Goal: Complete application form: Complete application form

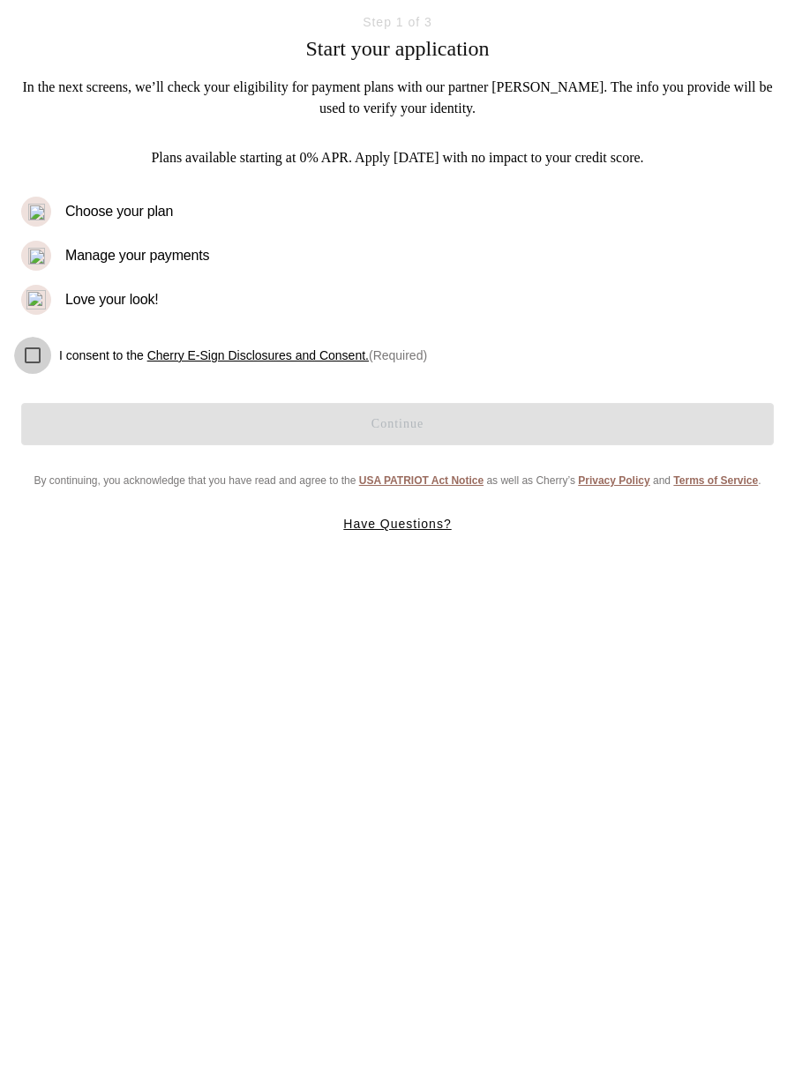
click at [31, 358] on input "checkbox" at bounding box center [32, 355] width 37 height 37
checkbox input "true"
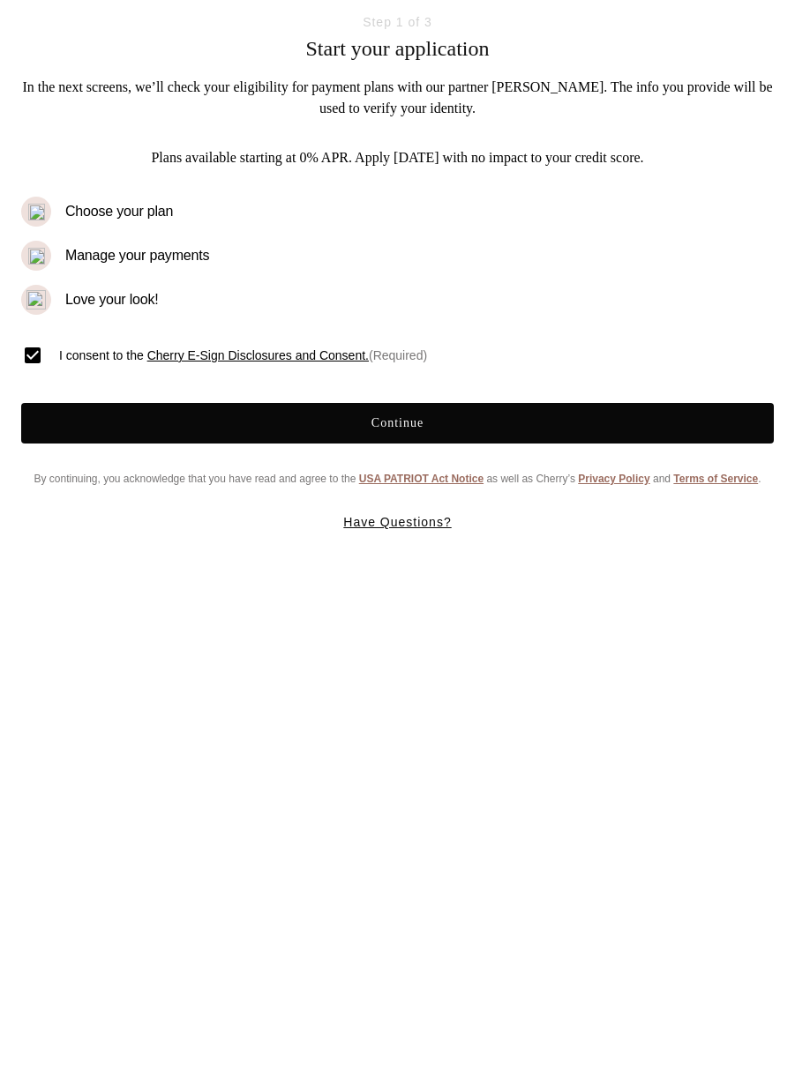
click at [453, 423] on button "Continue" at bounding box center [397, 423] width 752 height 41
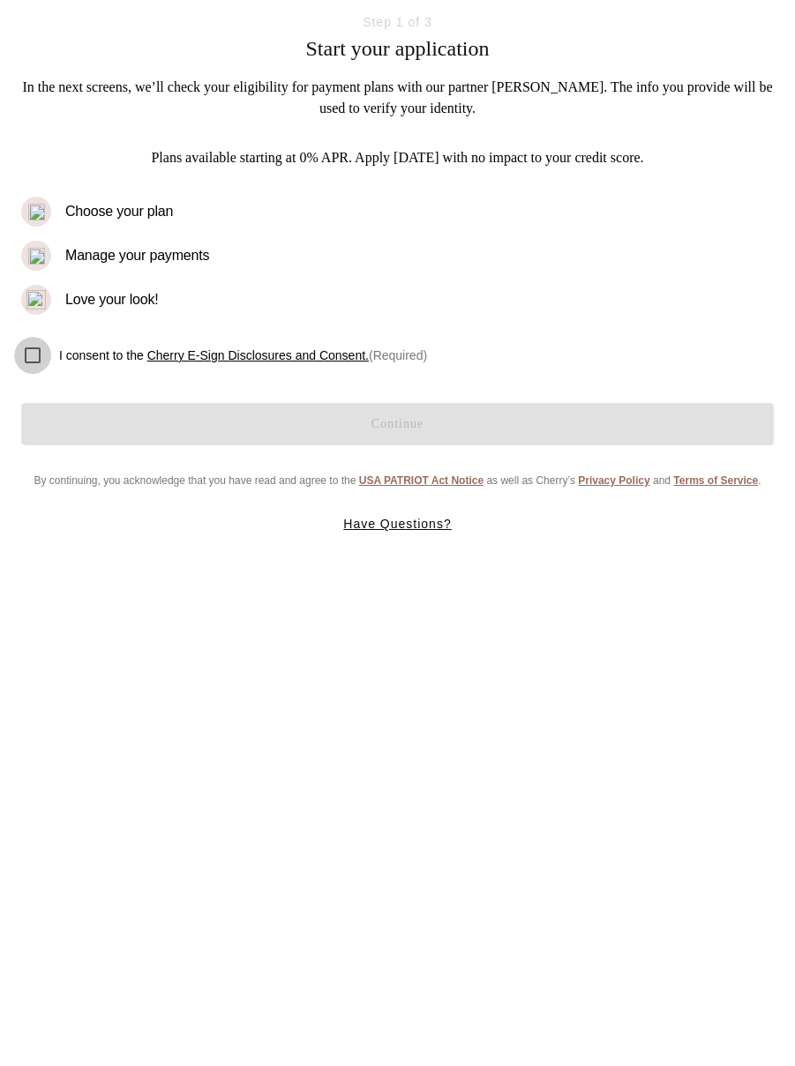
click at [31, 347] on input "checkbox" at bounding box center [32, 355] width 37 height 37
checkbox input "true"
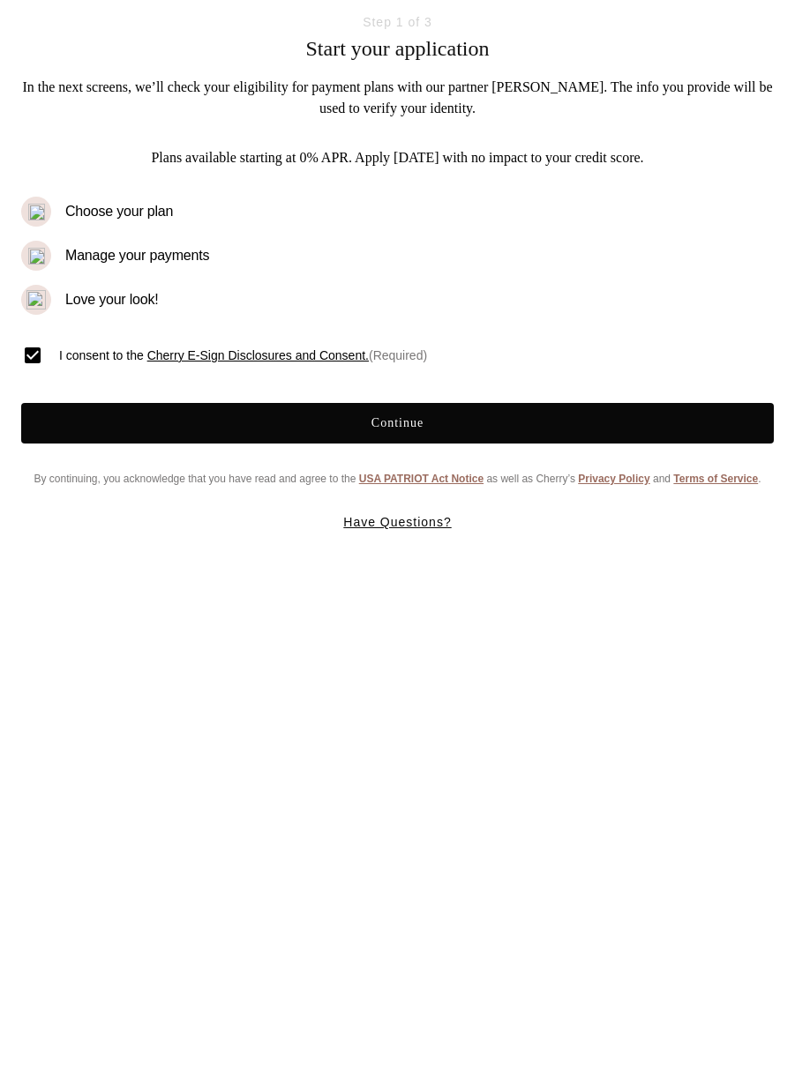
click at [163, 415] on button "Continue" at bounding box center [397, 423] width 752 height 41
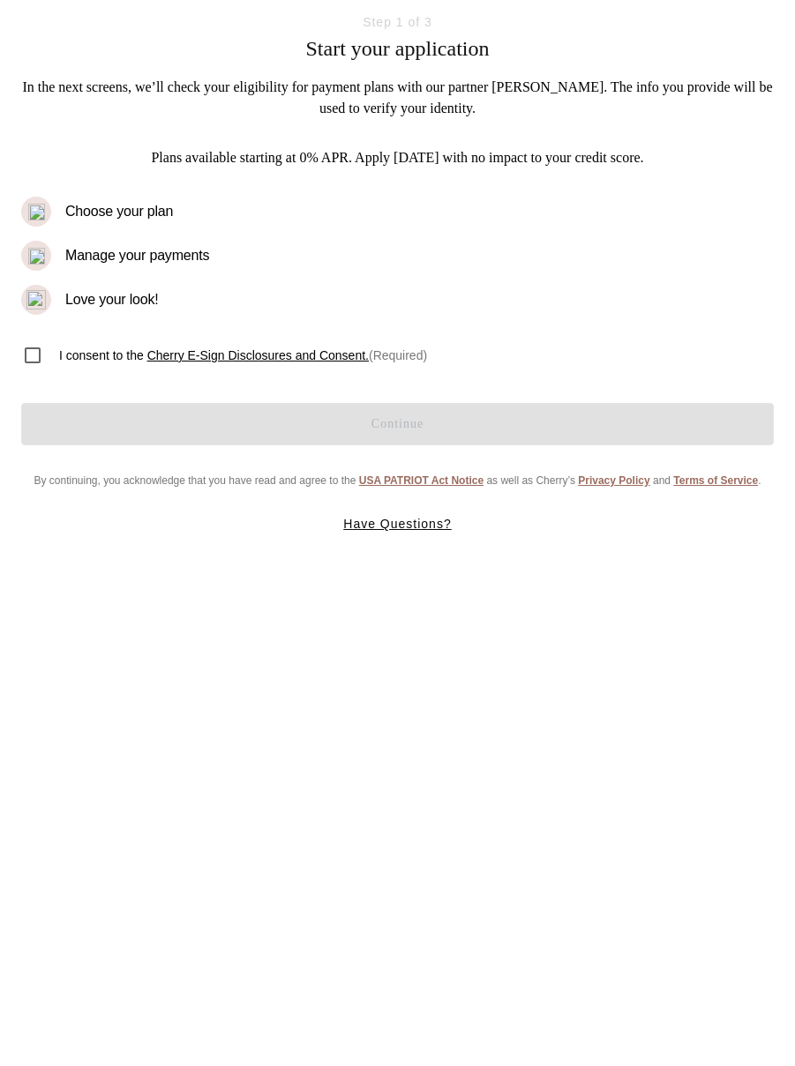
click at [115, 344] on div "I consent to the Cherry E-Sign Disclosures and Consent. (Required)" at bounding box center [393, 352] width 760 height 46
click at [113, 347] on span "I consent to the Cherry E-Sign Disclosures and Consent. (Required)" at bounding box center [243, 356] width 368 height 18
click at [27, 353] on input "checkbox" at bounding box center [32, 355] width 37 height 37
checkbox input "true"
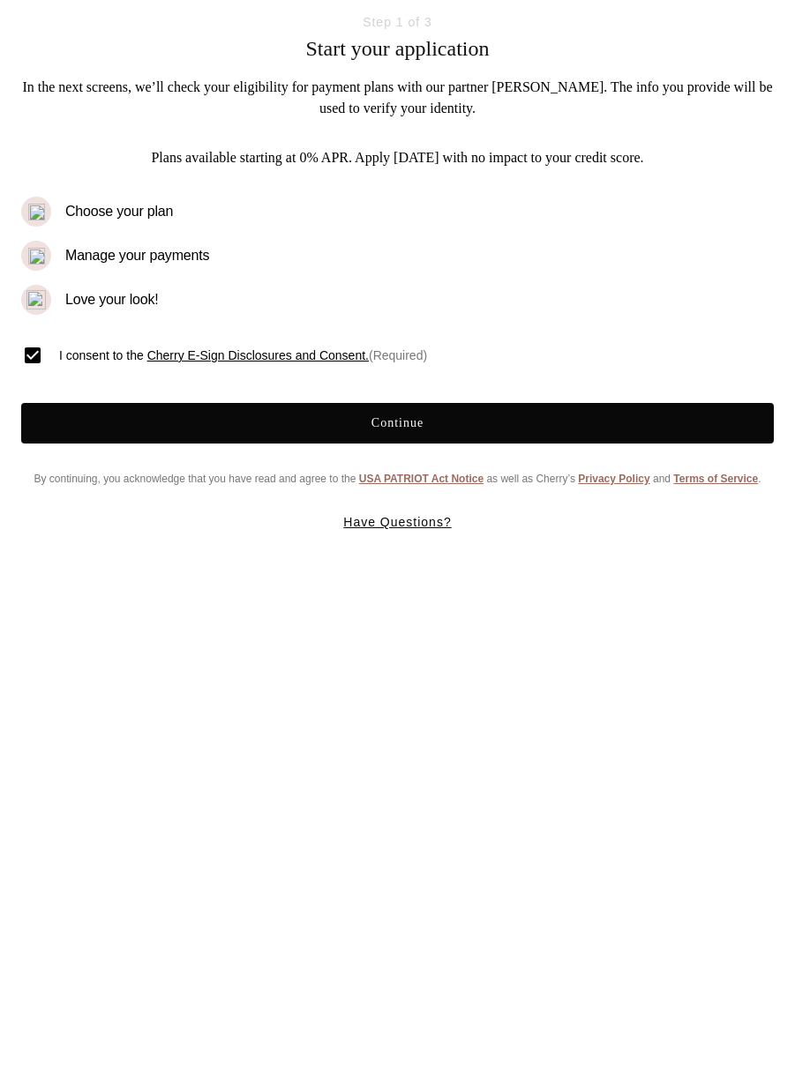
click at [447, 417] on button "Continue" at bounding box center [397, 423] width 752 height 41
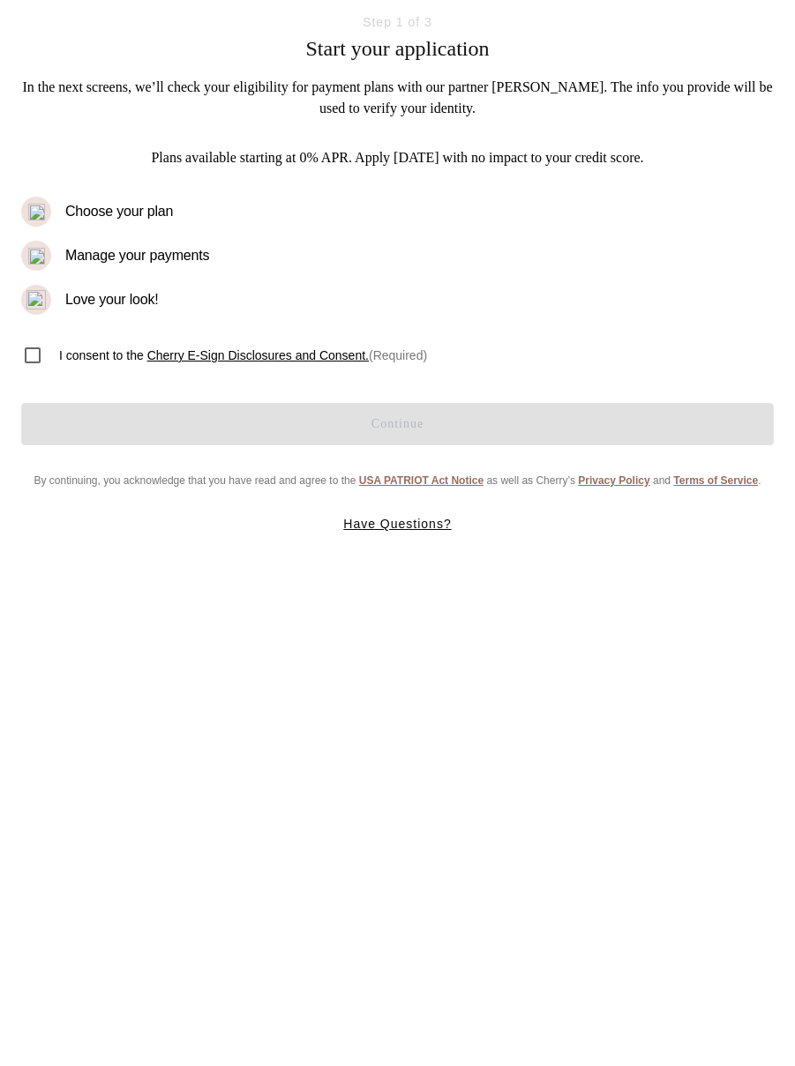
click at [413, 550] on html "Step 1 of 3 Start your application In the next screens, we’ll check your eligib…" at bounding box center [397, 275] width 795 height 550
click at [513, 550] on html "Step 1 of 3 Start your application In the next screens, we’ll check your eligib…" at bounding box center [397, 275] width 795 height 550
click at [29, 348] on input "checkbox" at bounding box center [32, 355] width 37 height 37
checkbox input "true"
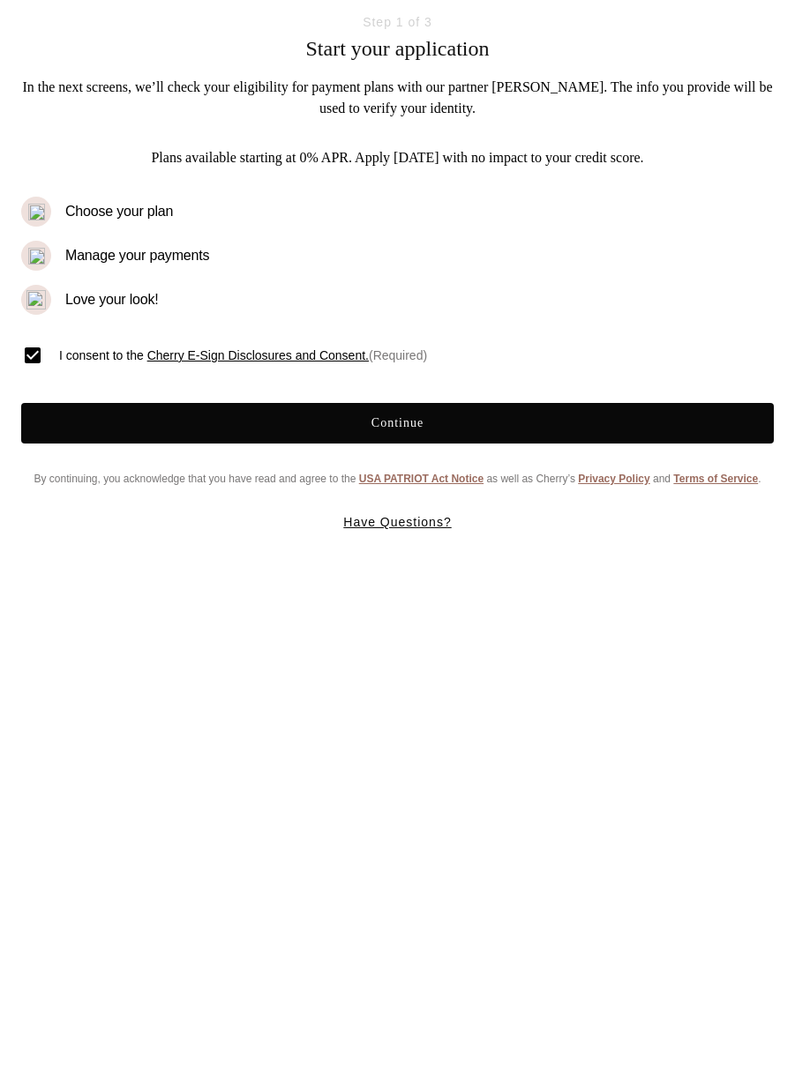
click at [123, 415] on button "Continue" at bounding box center [397, 423] width 752 height 41
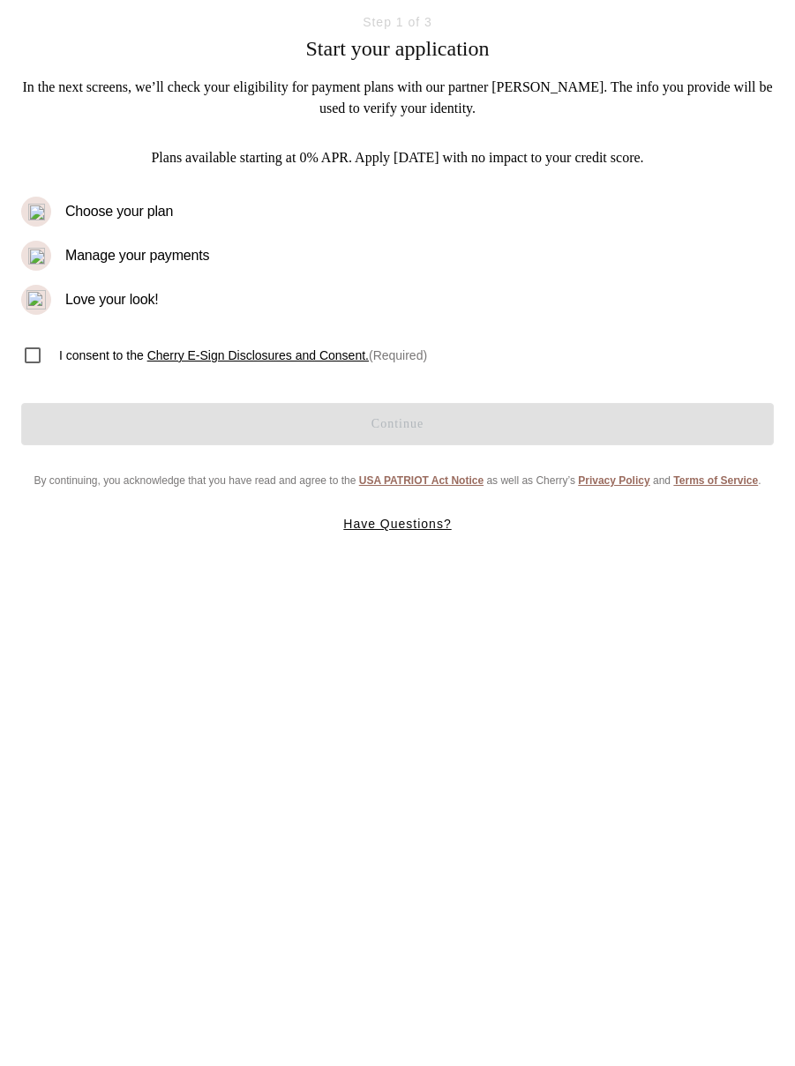
click at [110, 349] on span "I consent to the Cherry E-Sign Disclosures and Consent. (Required)" at bounding box center [243, 356] width 368 height 18
click at [41, 354] on input "checkbox" at bounding box center [32, 355] width 37 height 37
checkbox input "true"
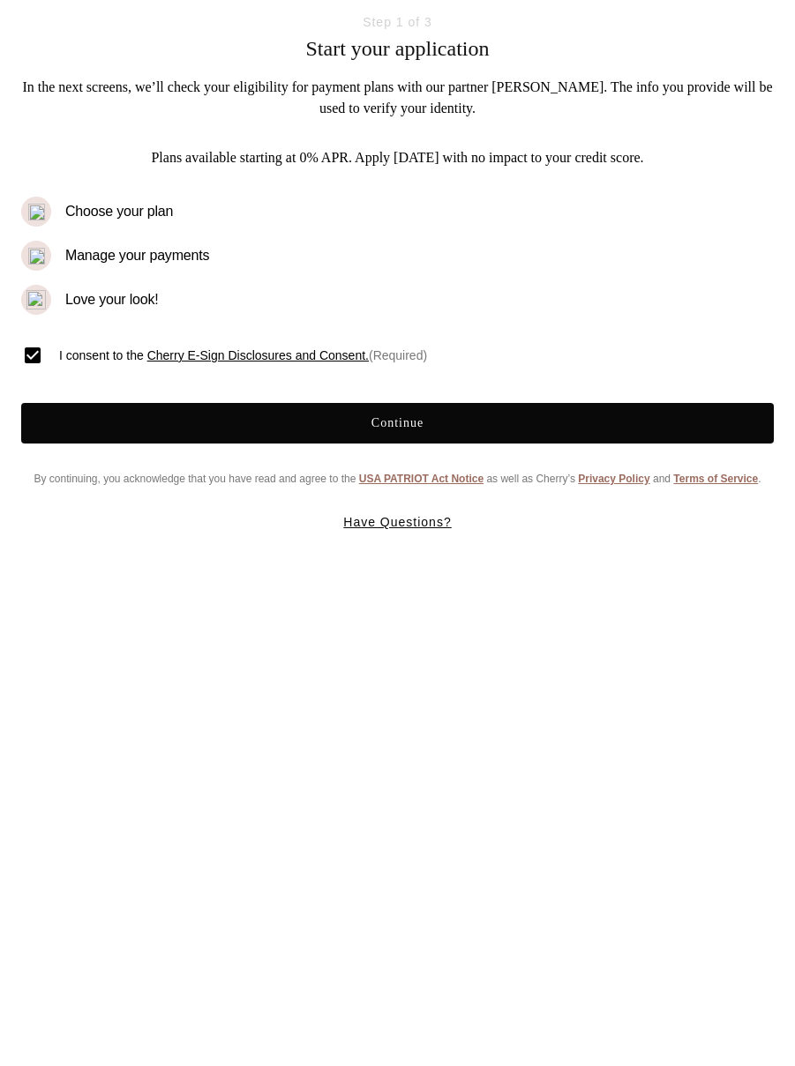
click at [152, 431] on button "Continue" at bounding box center [397, 423] width 752 height 41
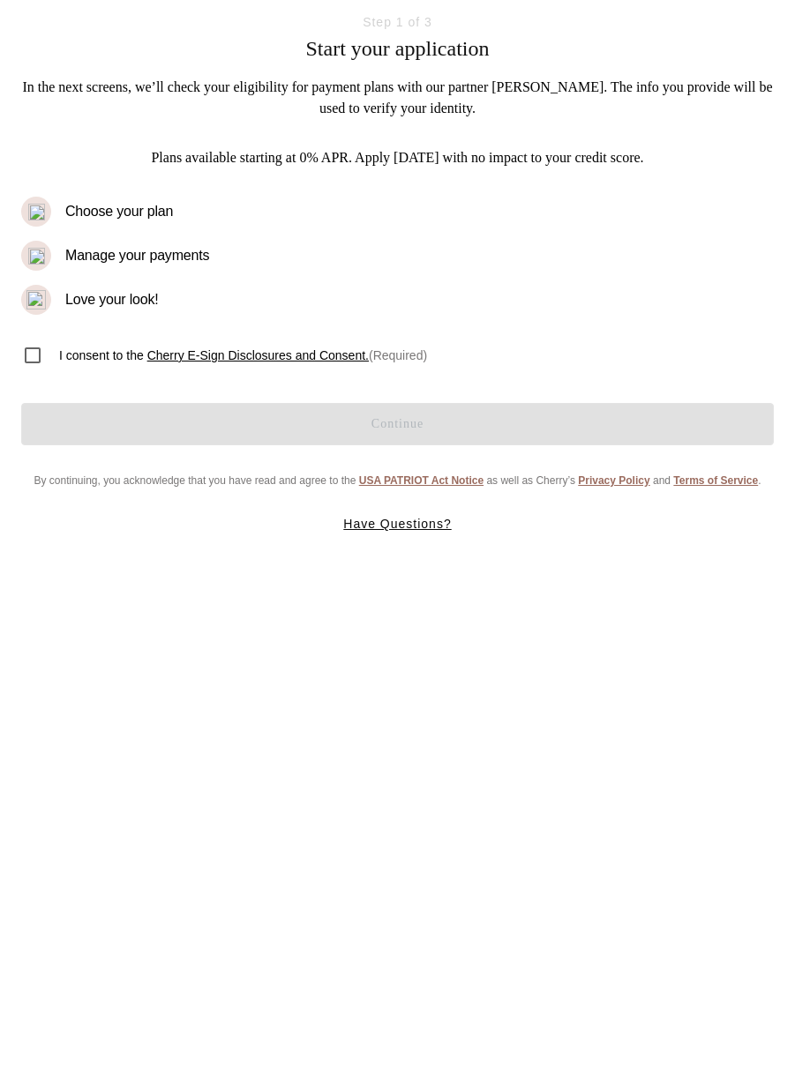
click at [679, 307] on li "Love your look!" at bounding box center [397, 300] width 752 height 30
drag, startPoint x: 34, startPoint y: 356, endPoint x: 95, endPoint y: 383, distance: 67.2
click at [34, 356] on input "checkbox" at bounding box center [32, 355] width 37 height 37
checkbox input "true"
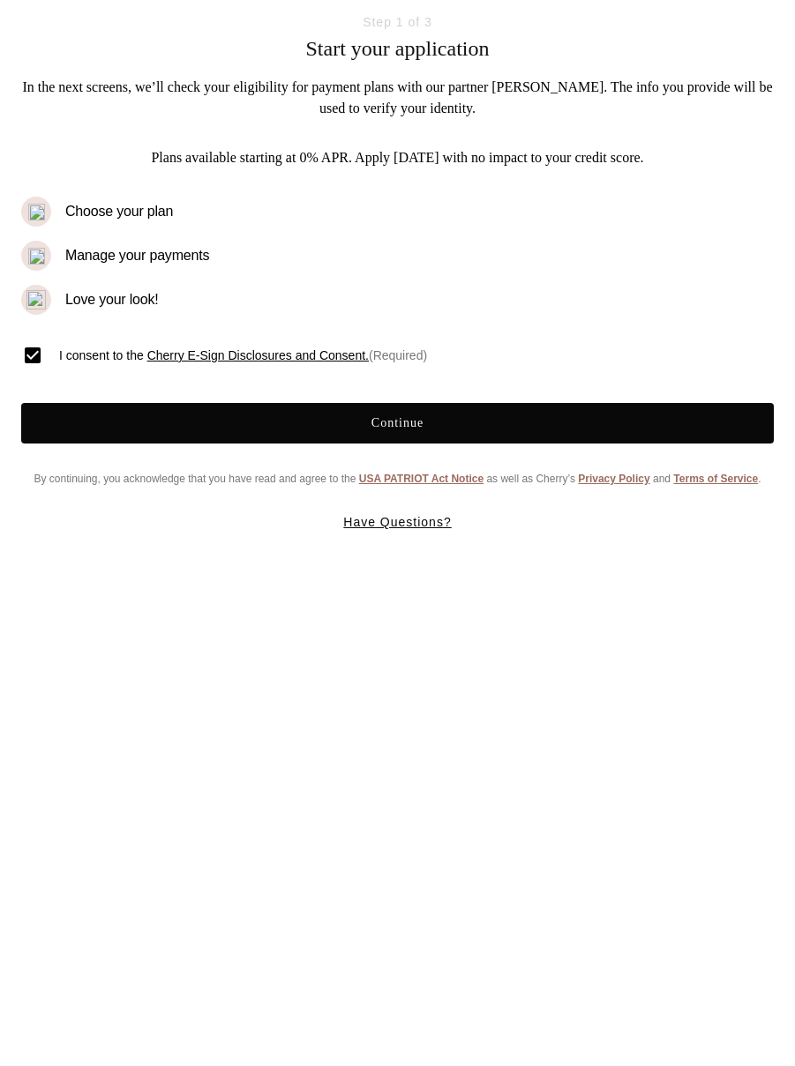
click at [178, 426] on button "Continue" at bounding box center [397, 423] width 752 height 41
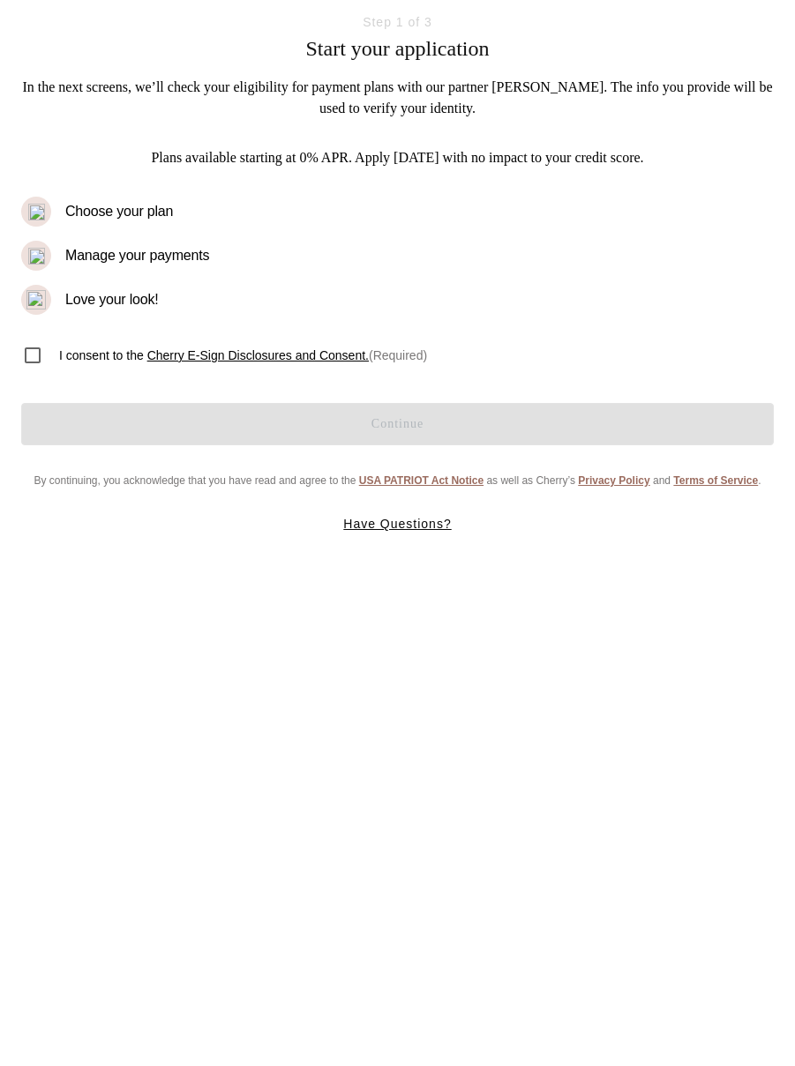
click at [34, 341] on input "checkbox" at bounding box center [32, 355] width 37 height 37
checkbox input "true"
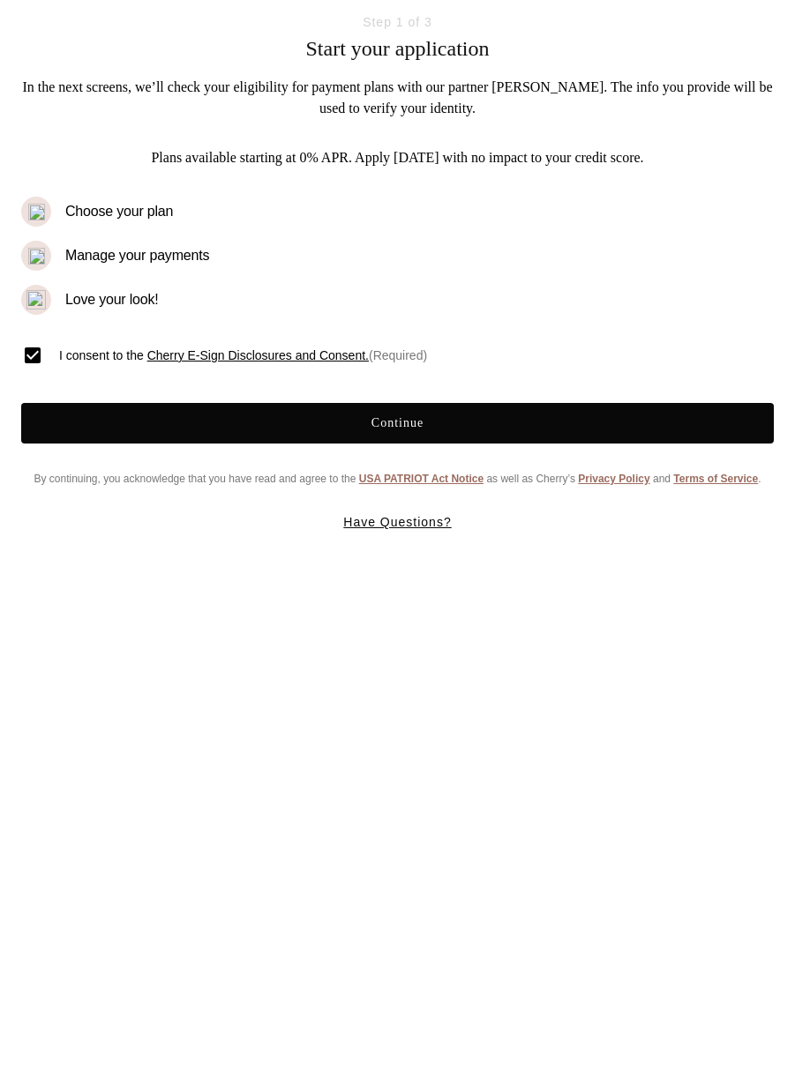
click at [131, 415] on button "Continue" at bounding box center [397, 423] width 752 height 41
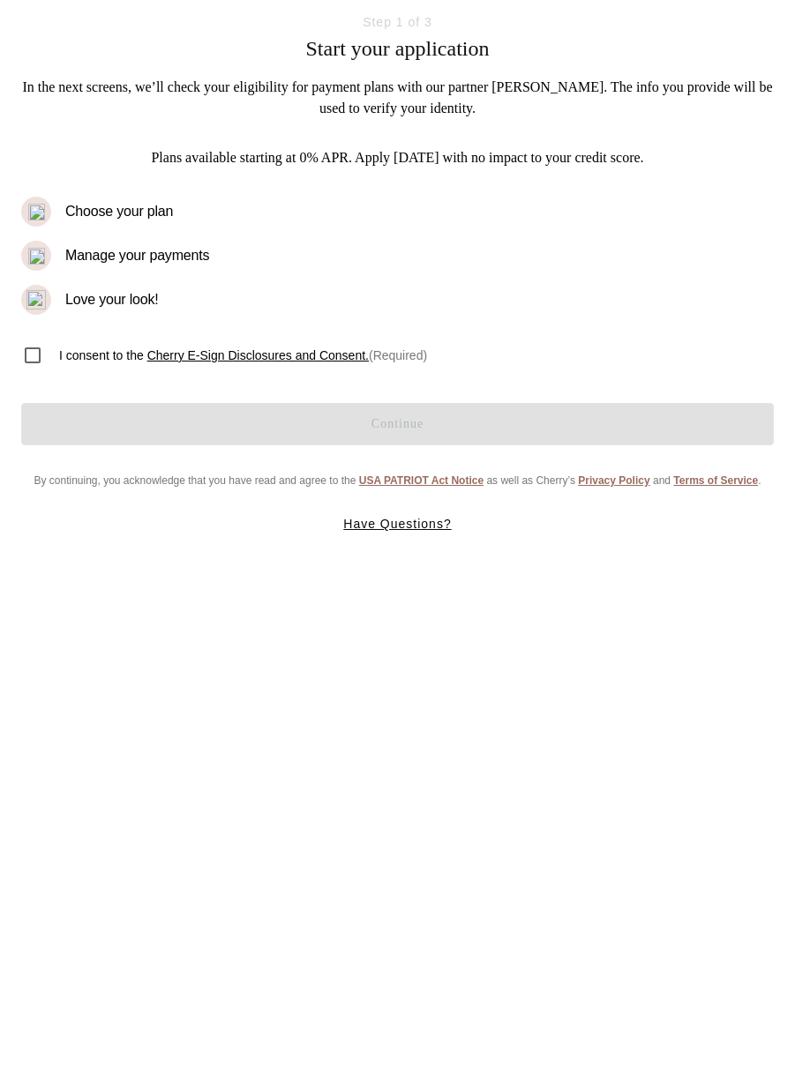
click at [31, 355] on input "checkbox" at bounding box center [32, 355] width 37 height 37
checkbox input "true"
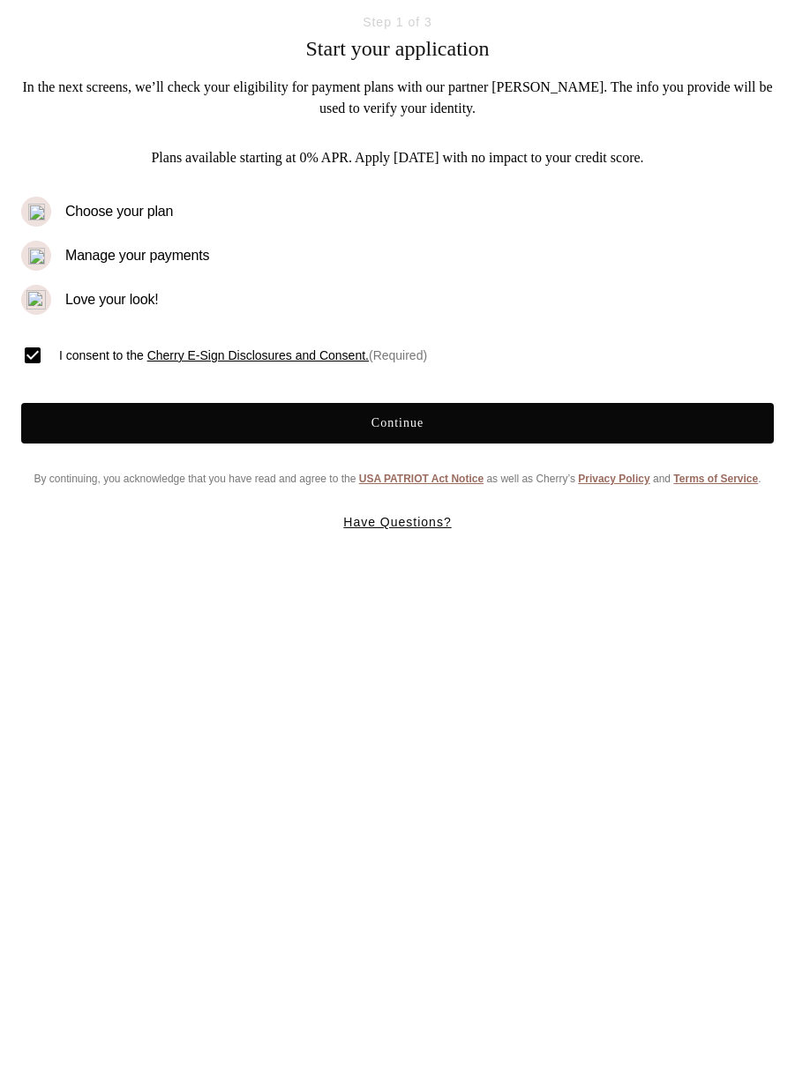
click at [96, 422] on button "Continue" at bounding box center [397, 423] width 752 height 41
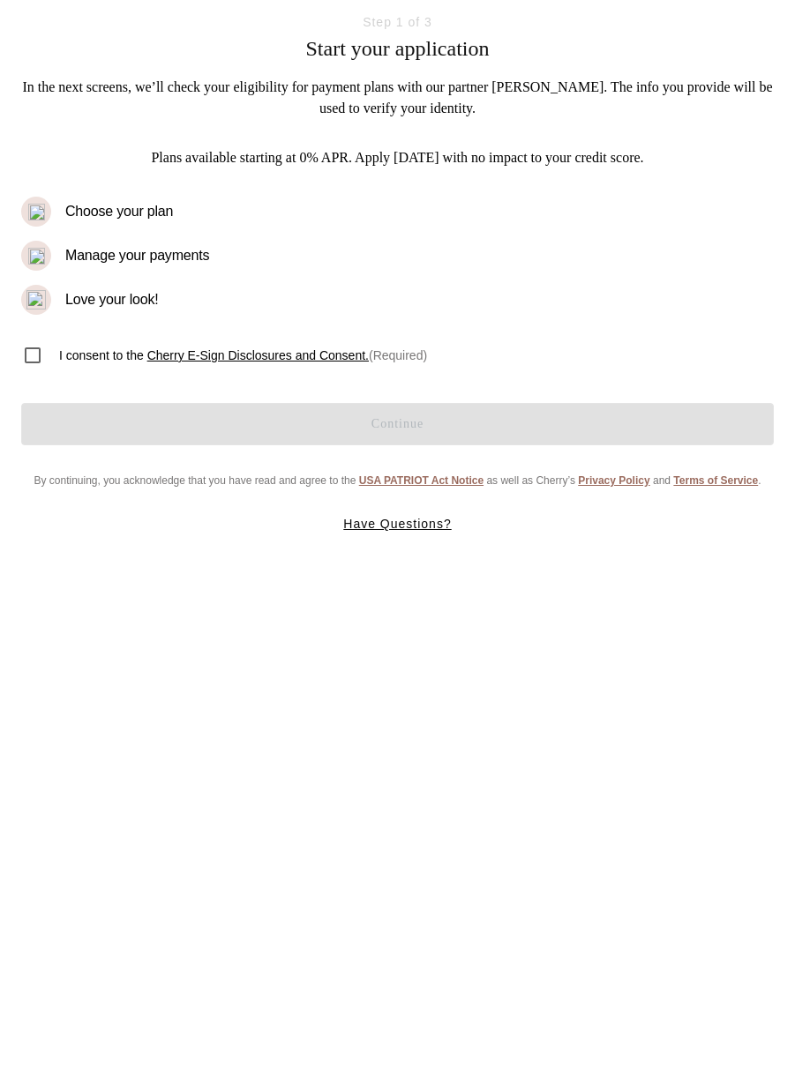
click at [477, 550] on html "Step 1 of 3 Start your application In the next screens, we’ll check your eligib…" at bounding box center [397, 275] width 795 height 550
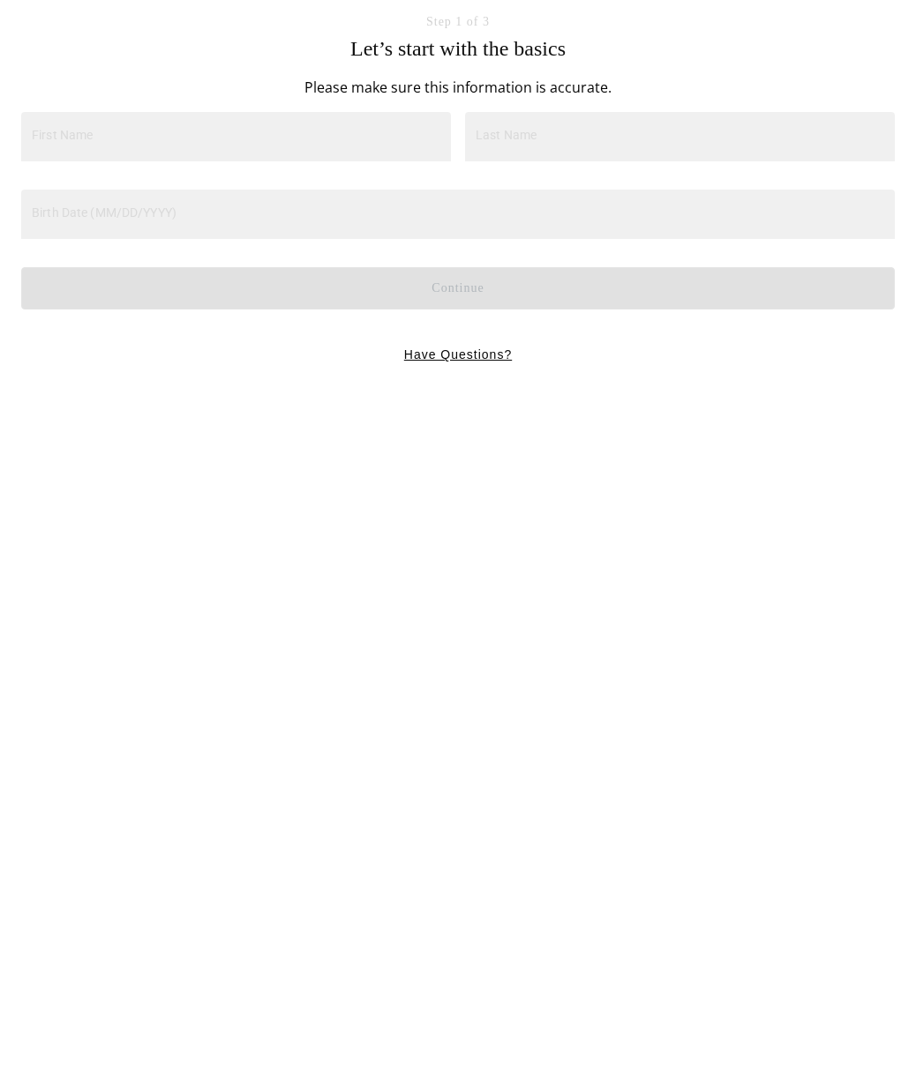
click at [87, 144] on input "First Name" at bounding box center [236, 136] width 430 height 49
type input "namemismatch"
paste input "namemismatch"
type input "namemismatch"
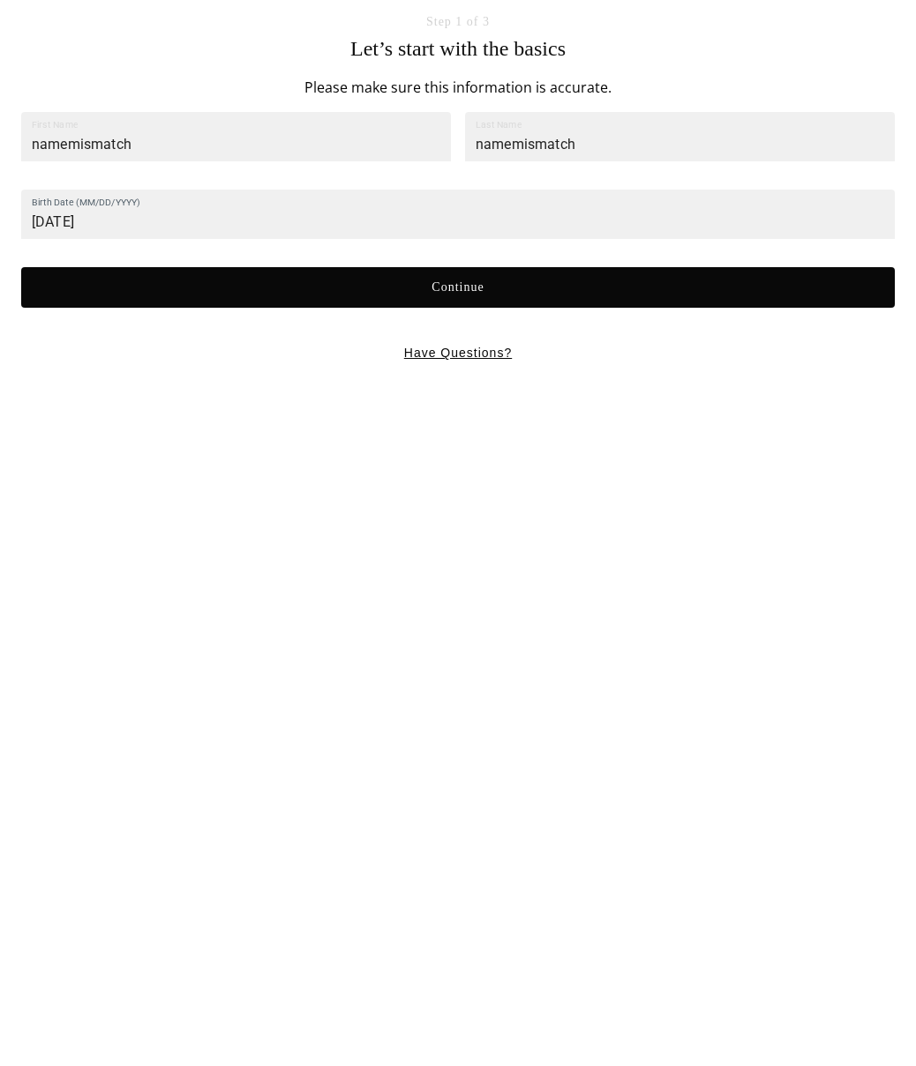
type input "[DATE]"
click at [176, 280] on button "Continue" at bounding box center [457, 287] width 873 height 41
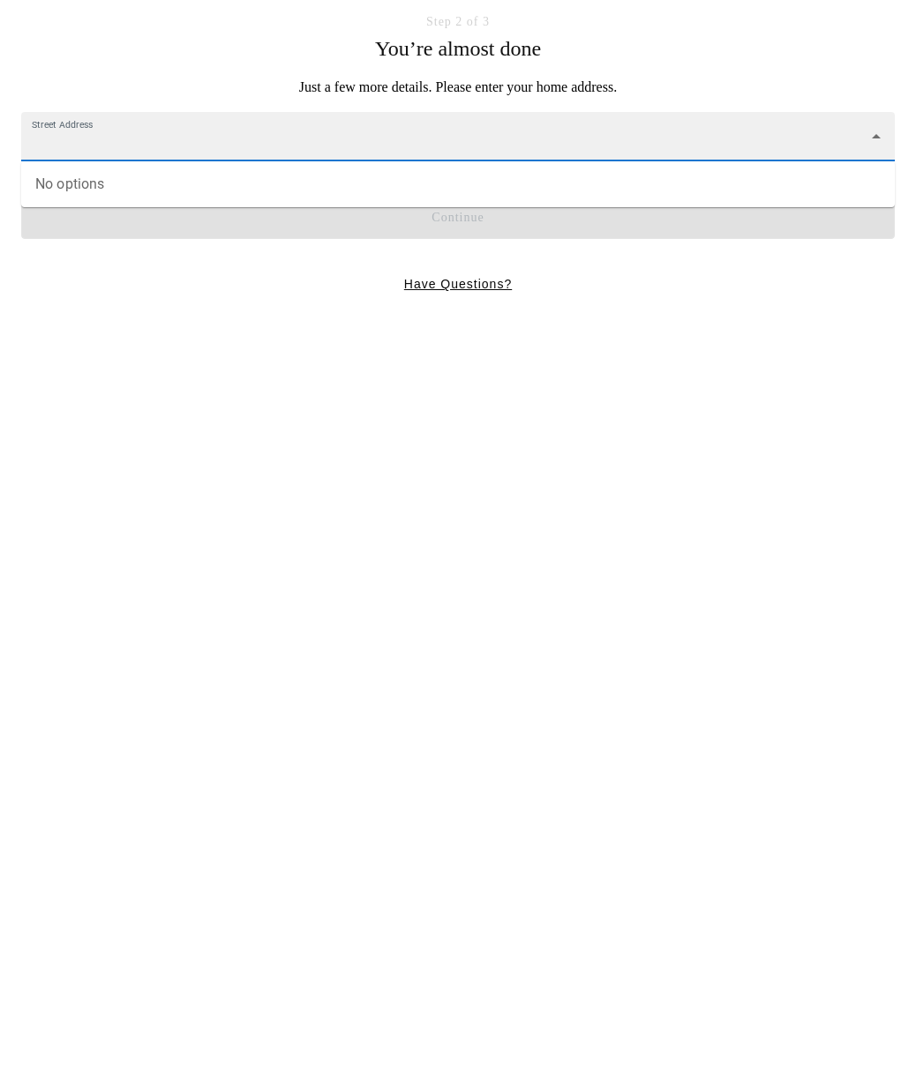
click at [201, 156] on input "Street Address" at bounding box center [444, 145] width 832 height 33
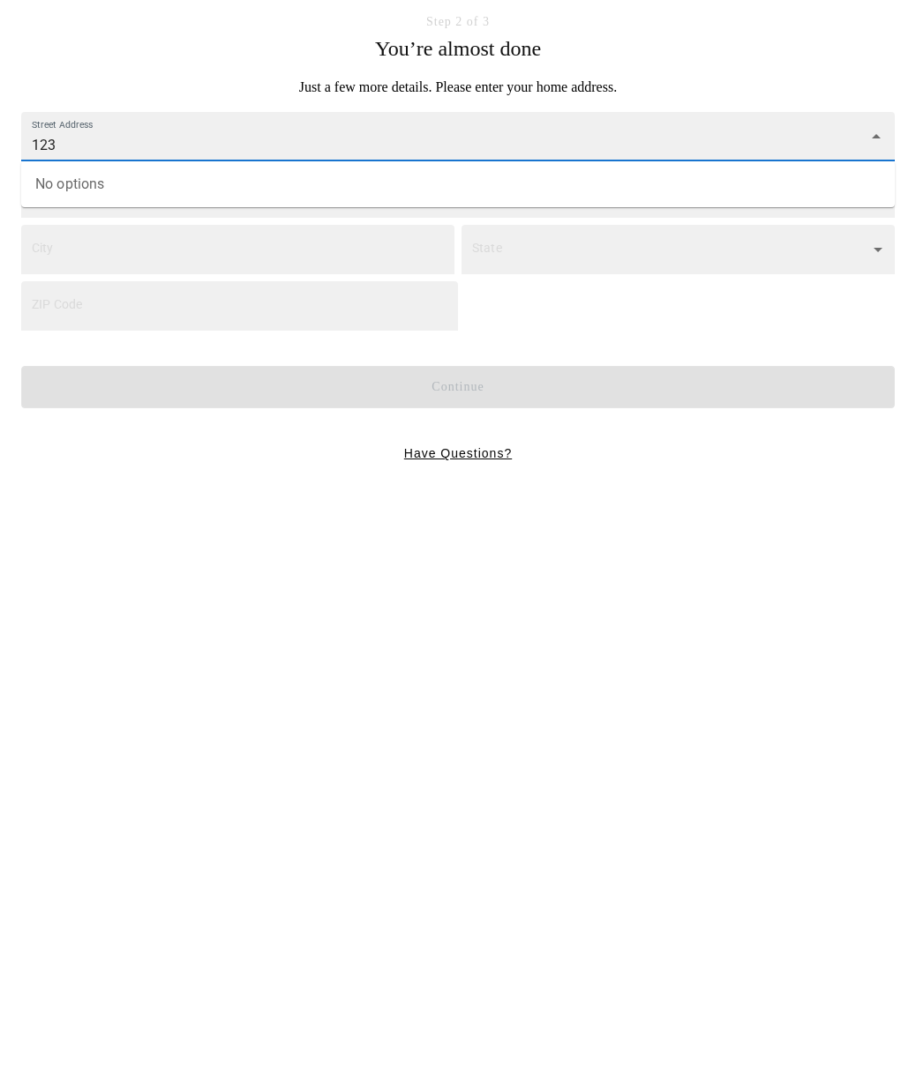
type input "123"
click at [164, 244] on input "City" at bounding box center [237, 249] width 433 height 49
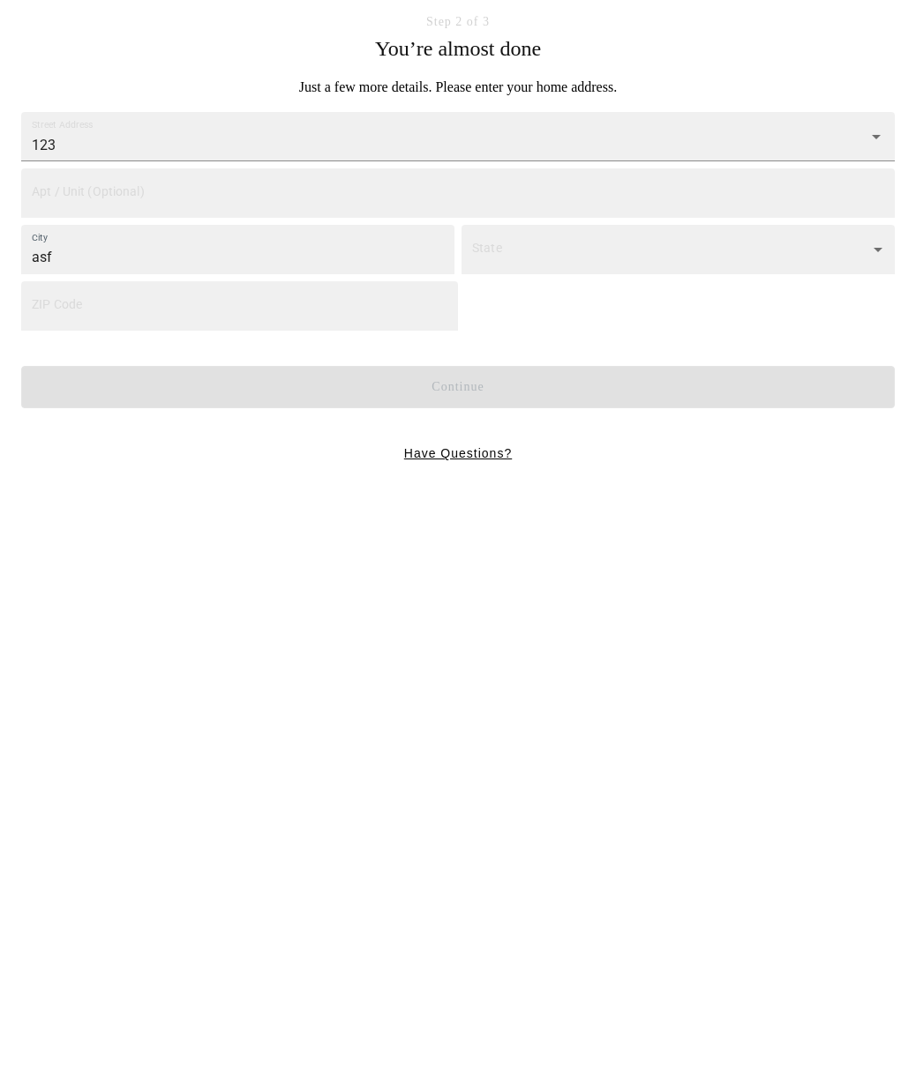
type input "asf"
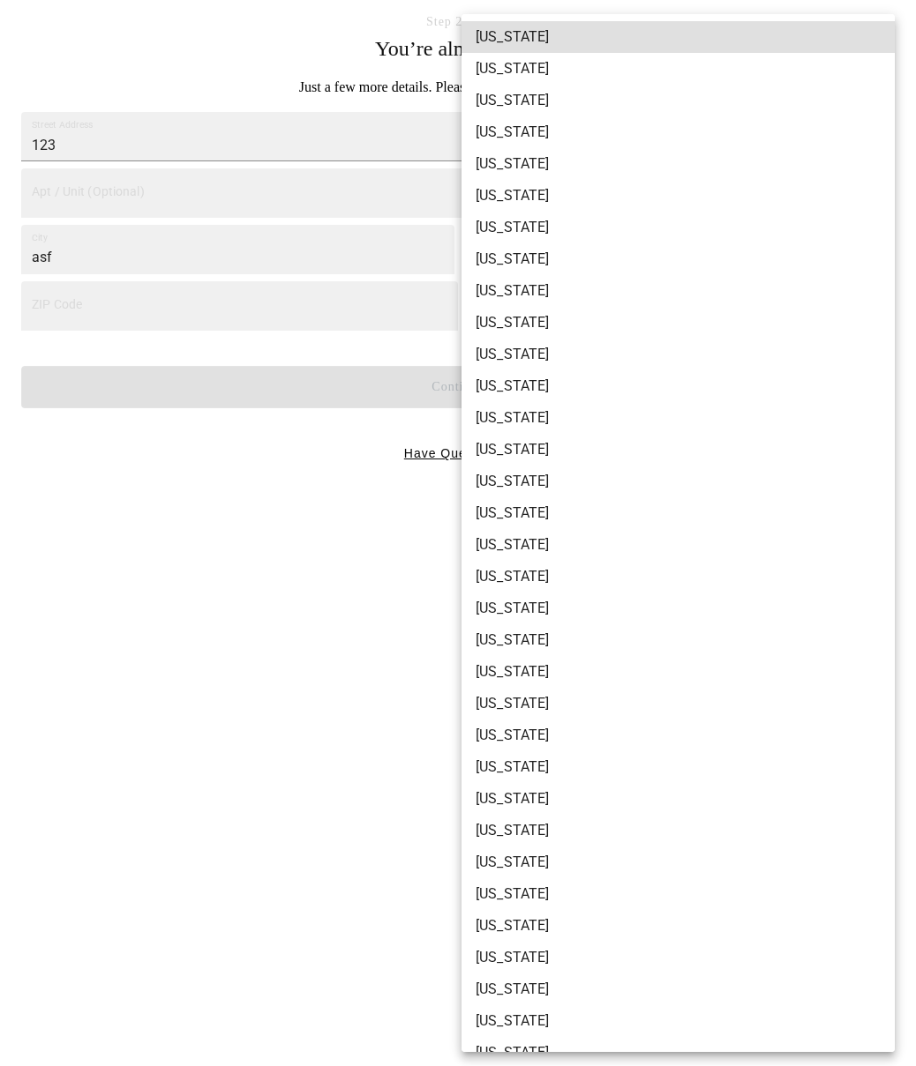
click at [526, 248] on body "Step 2 of 3 You’re almost done Just a few more details. Please enter your home …" at bounding box center [458, 239] width 916 height 479
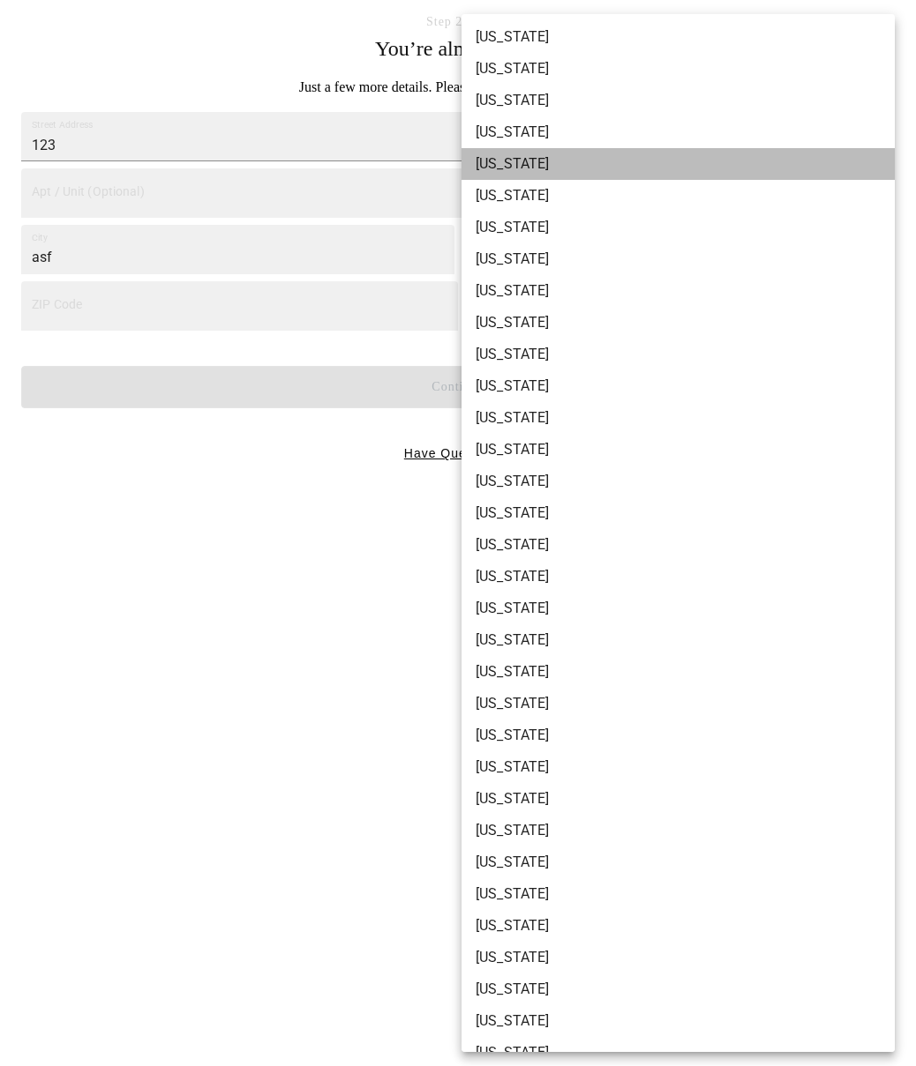
click at [512, 163] on li "[US_STATE]" at bounding box center [677, 164] width 433 height 32
type input "CA"
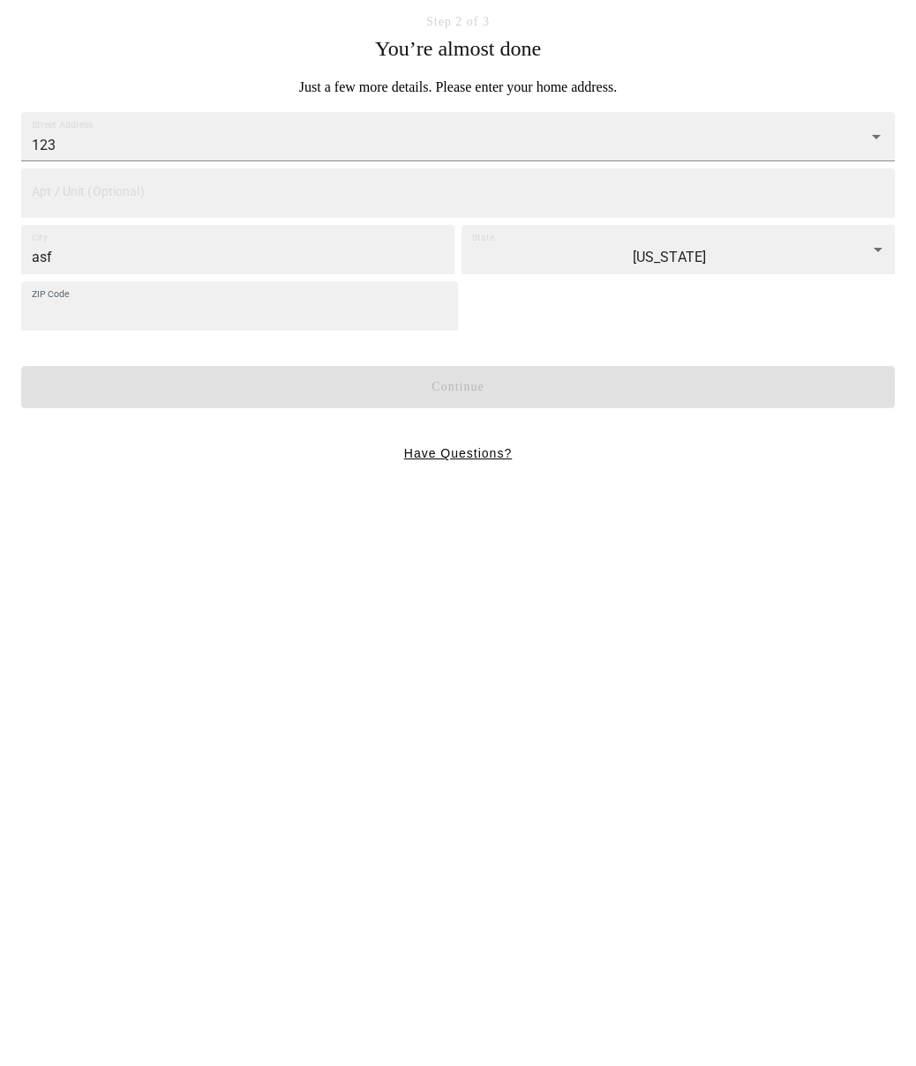
click at [317, 294] on input "ZIP Code" at bounding box center [239, 305] width 437 height 49
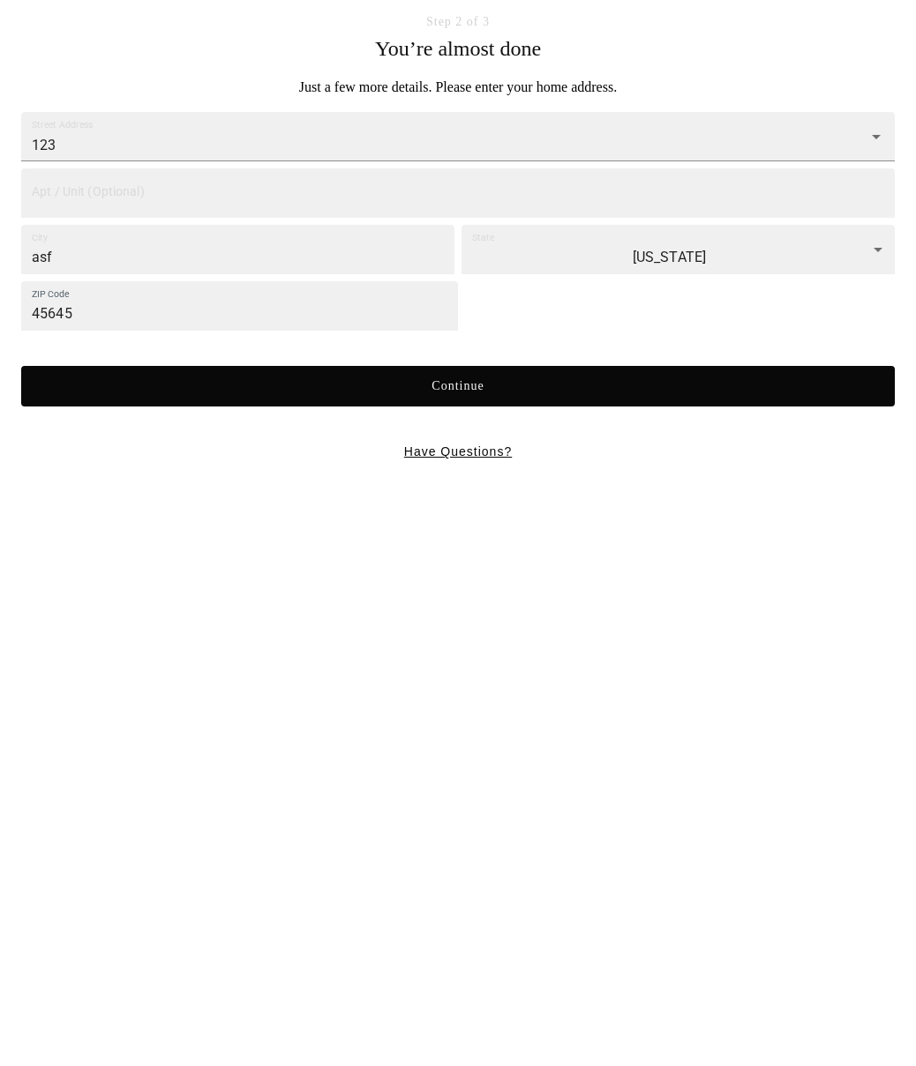
type input "45645"
click at [343, 388] on button "Continue" at bounding box center [457, 386] width 873 height 41
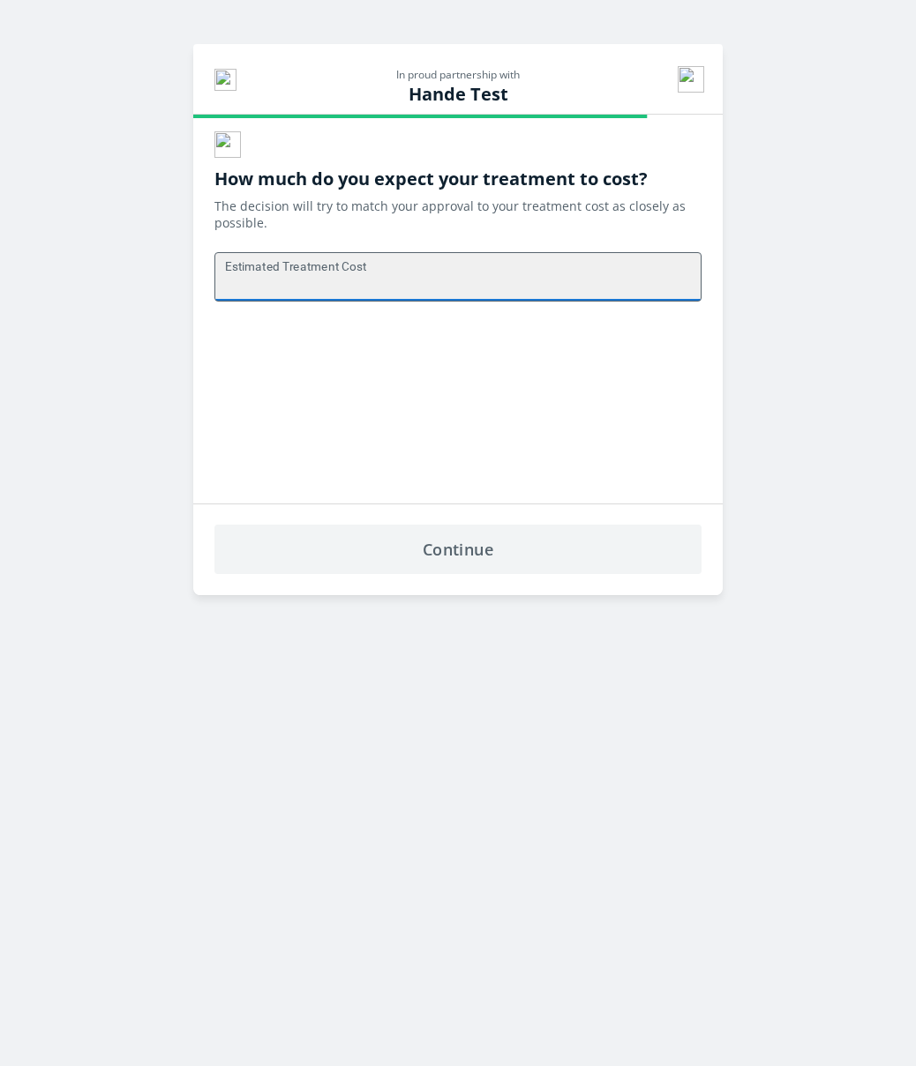
click at [408, 296] on input "Estimated Treatment Cost" at bounding box center [457, 277] width 485 height 52
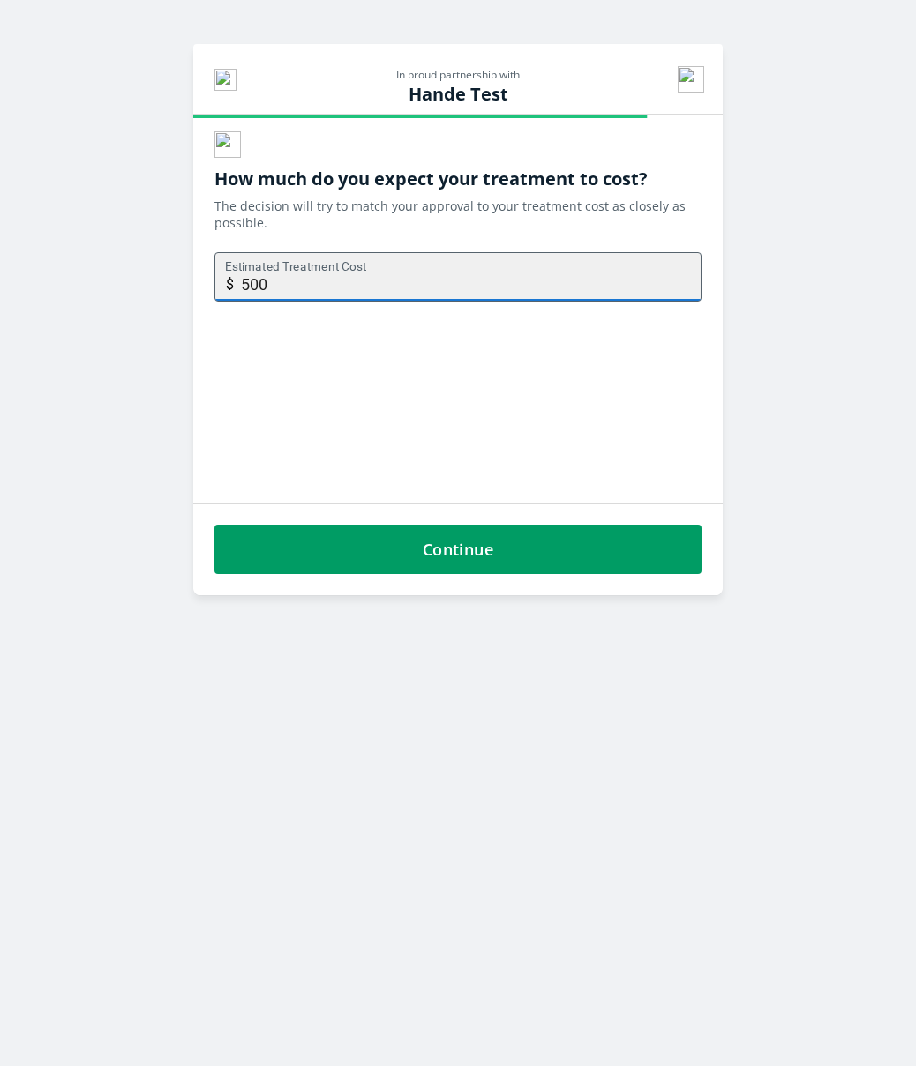
type input "500"
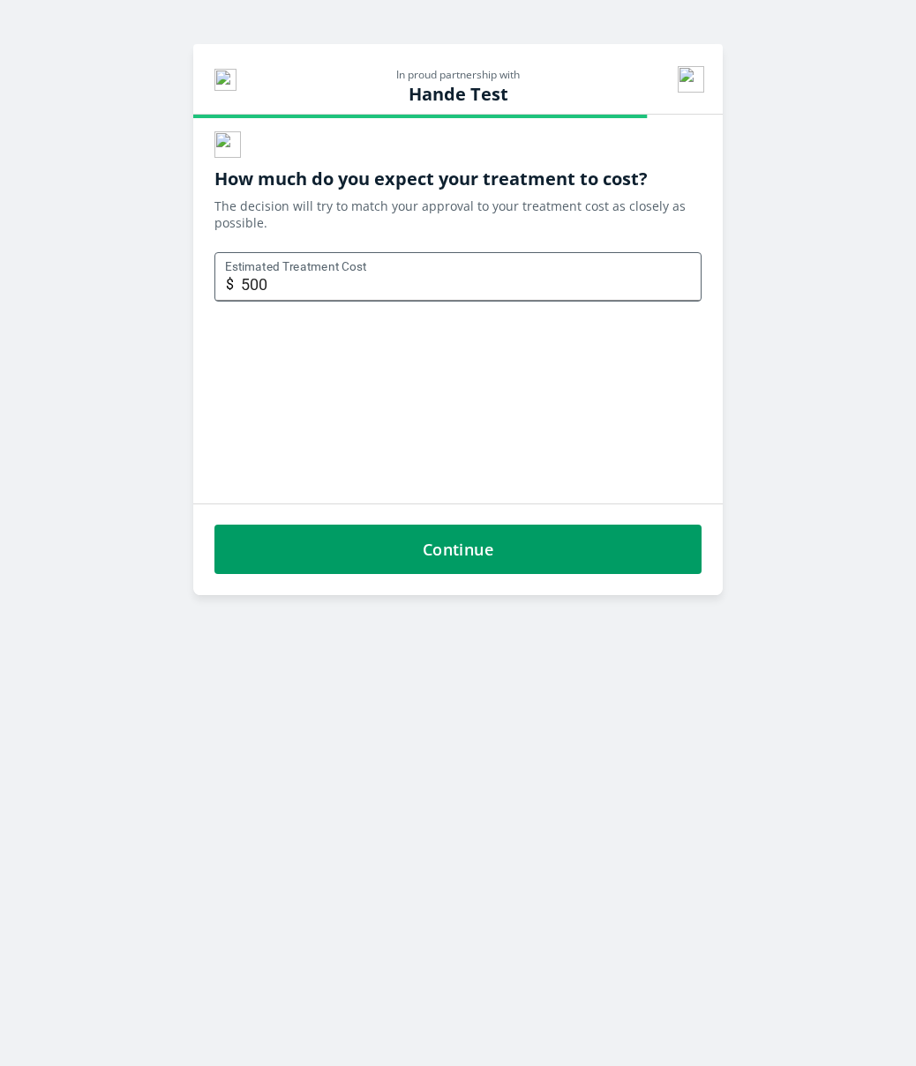
click at [417, 534] on button "Continue" at bounding box center [457, 549] width 487 height 49
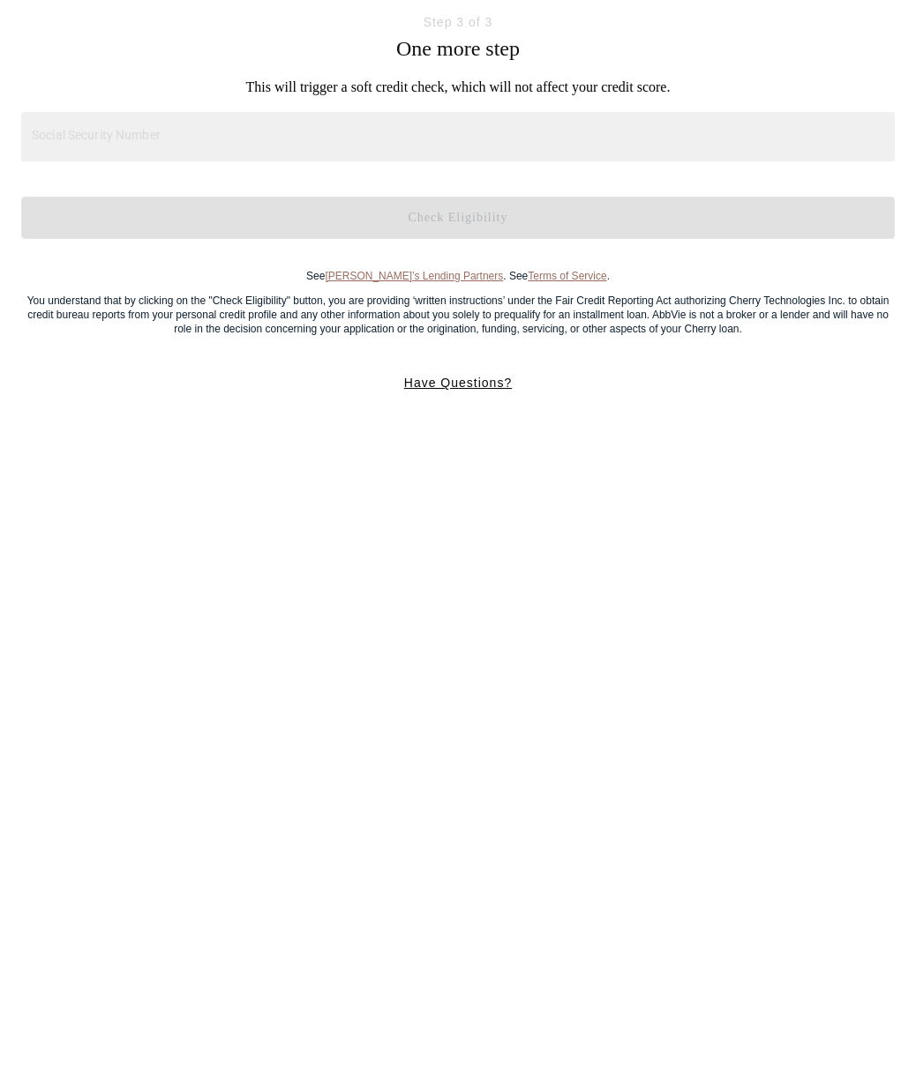
click at [324, 148] on input "Social Security Number" at bounding box center [457, 136] width 873 height 49
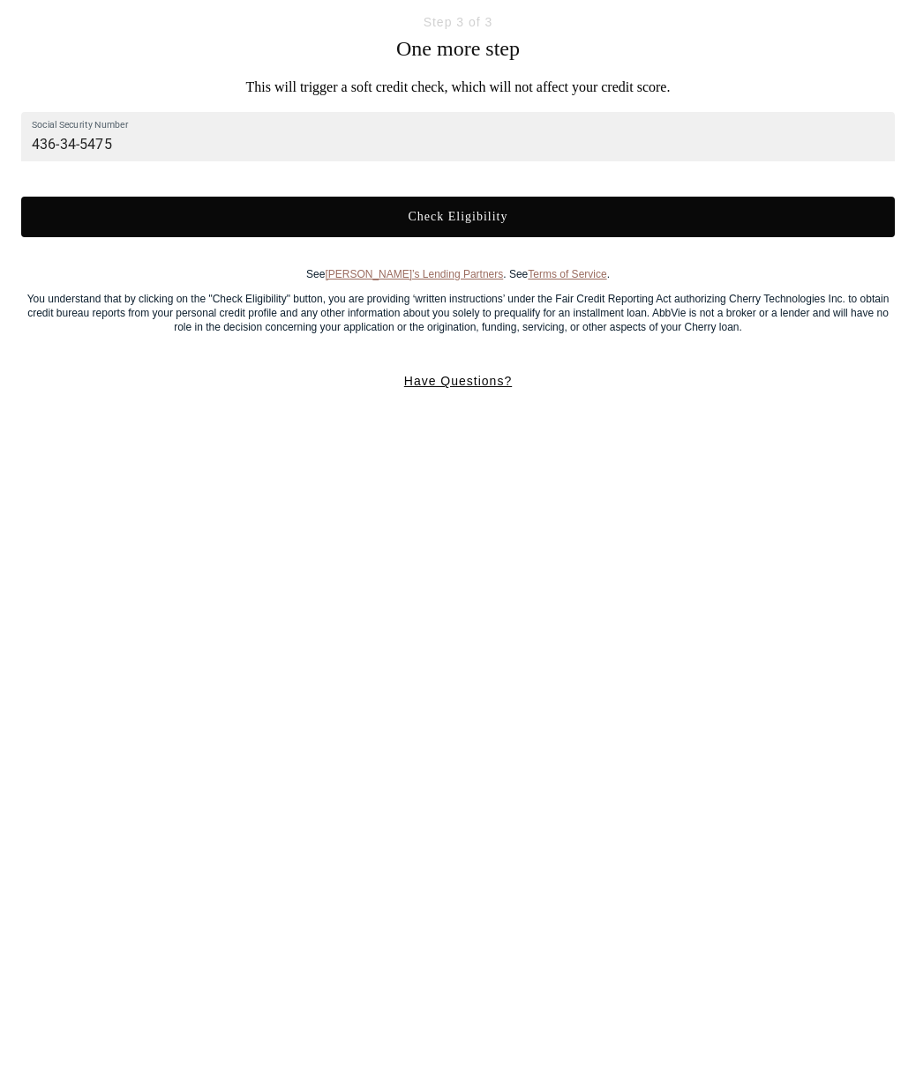
type input "436-34-5475"
click at [441, 215] on button "Check Eligibility" at bounding box center [457, 217] width 873 height 41
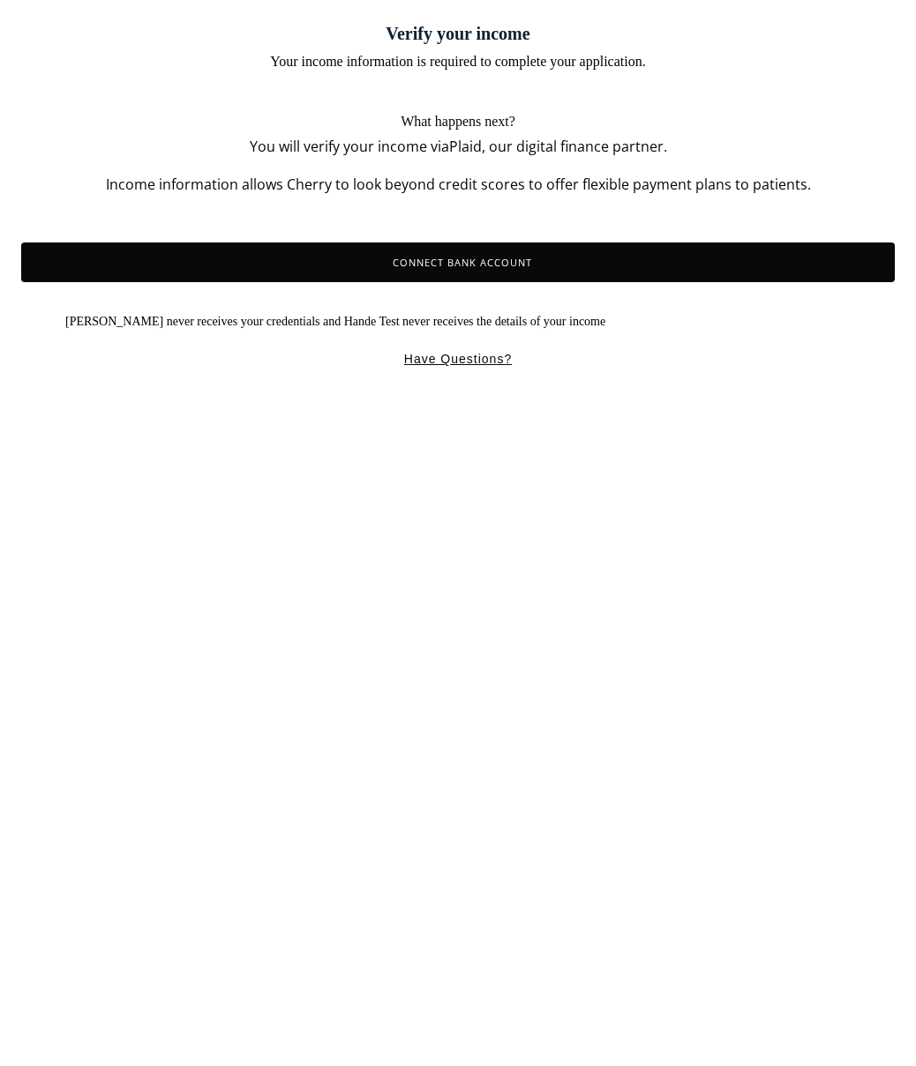
click at [589, 275] on button "Connect Bank Account" at bounding box center [457, 263] width 873 height 40
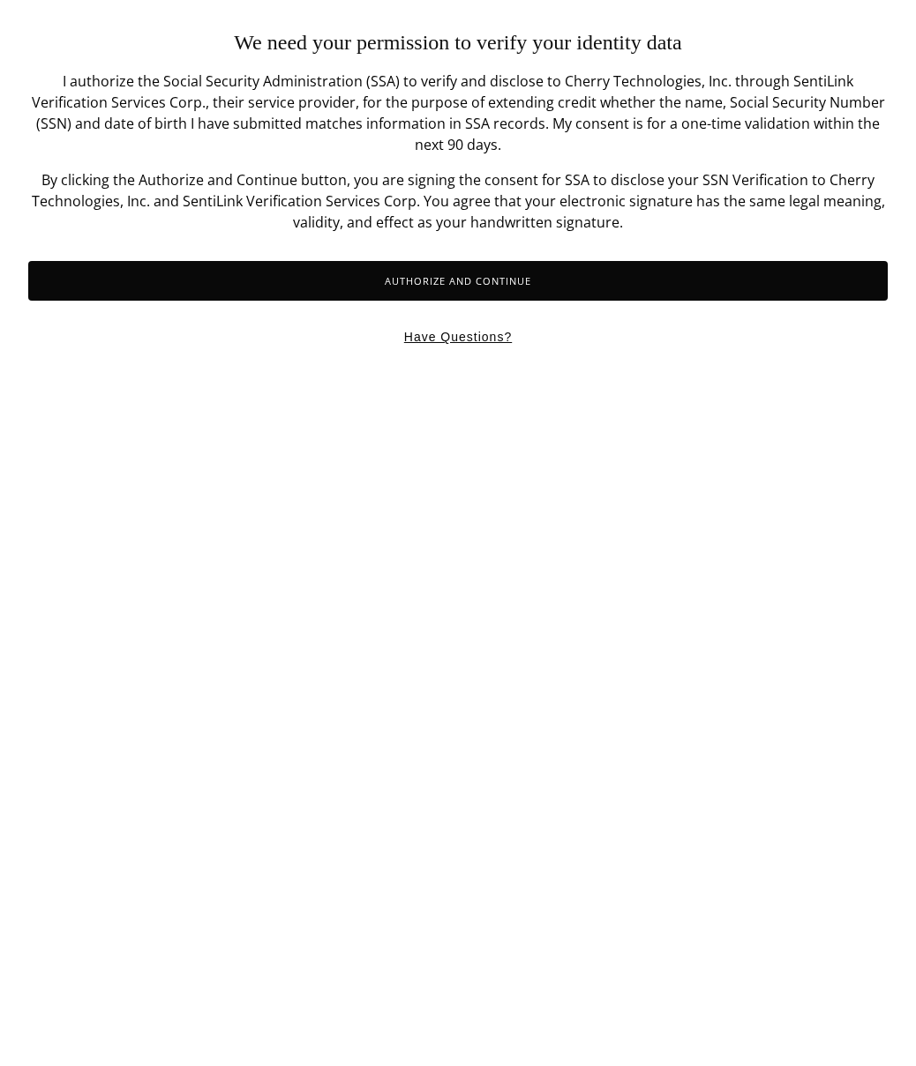
click at [578, 373] on html "We need your permission to verify your identity data I authorize the Social Sec…" at bounding box center [458, 186] width 916 height 373
click at [540, 261] on button "Authorize and Continue" at bounding box center [457, 281] width 859 height 40
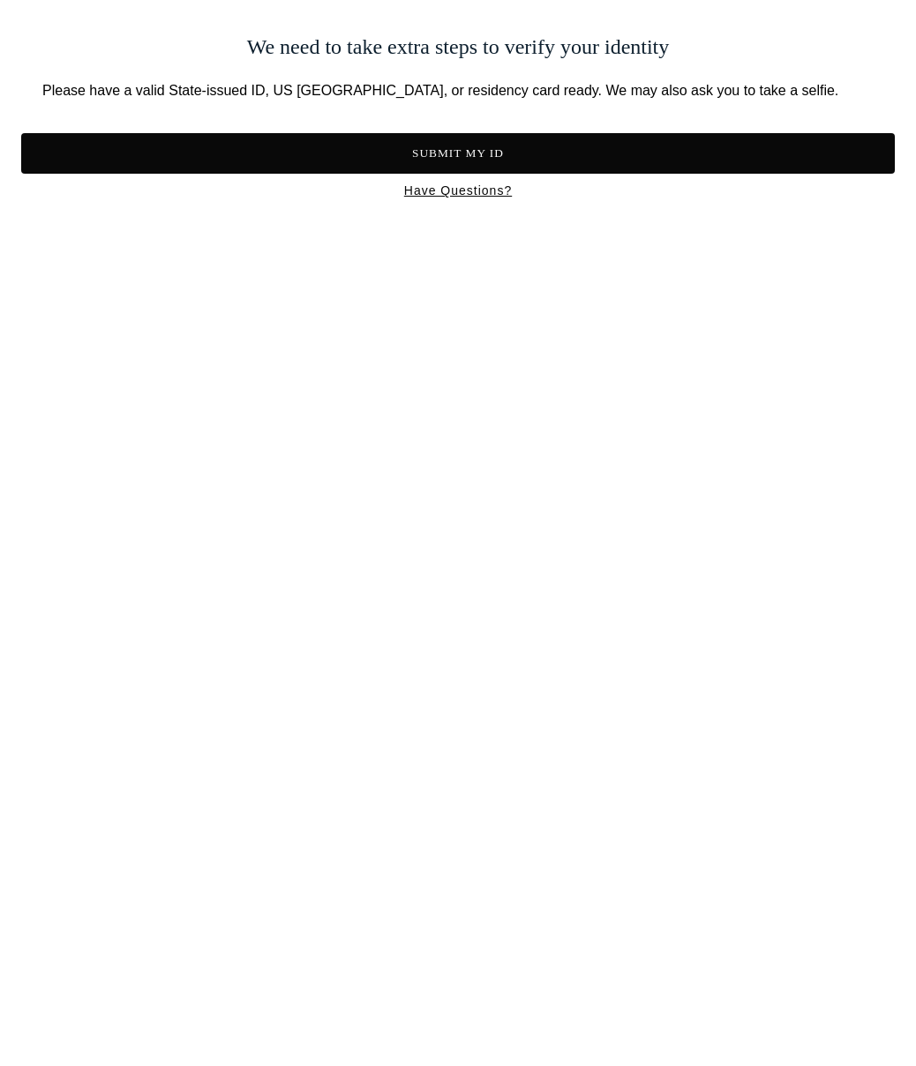
click at [493, 158] on button "Submit My ID" at bounding box center [457, 153] width 873 height 41
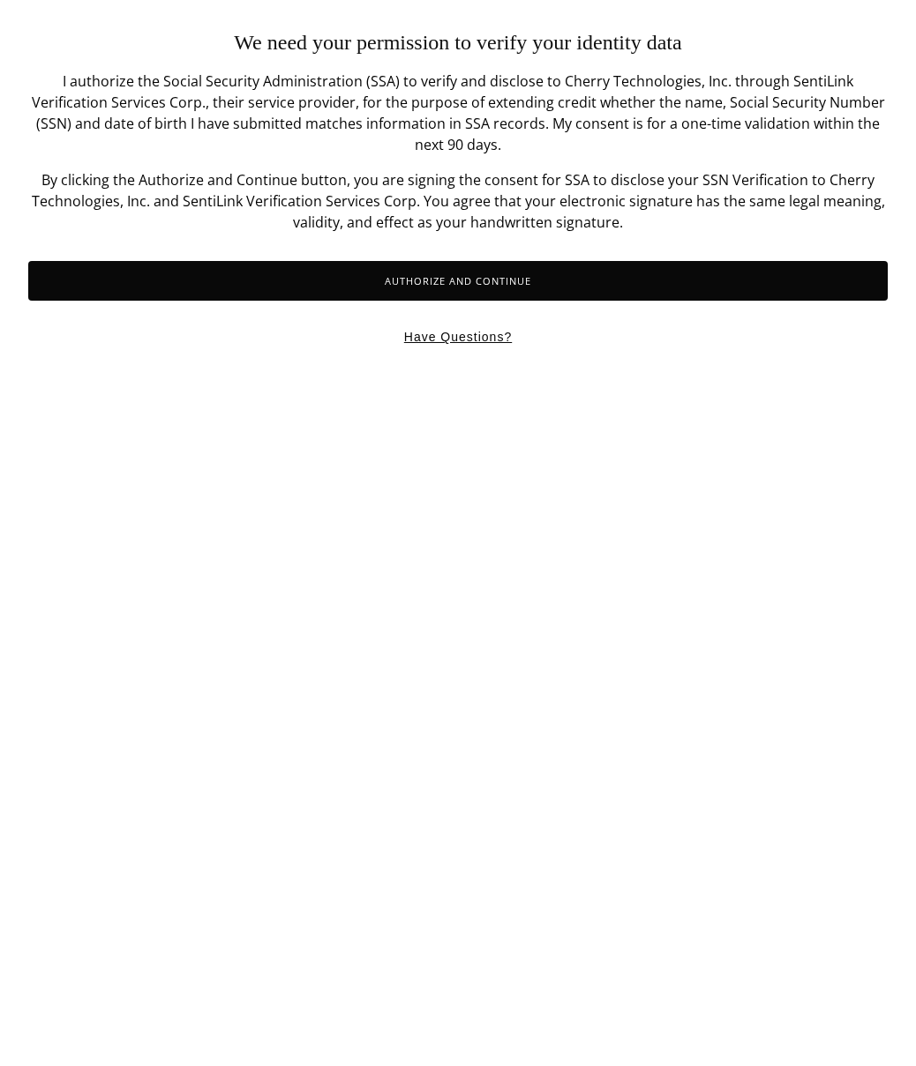
click at [719, 373] on html "We need your permission to verify your identity data I authorize the Social Sec…" at bounding box center [458, 186] width 916 height 373
click at [757, 373] on html "We need your permission to verify your identity data I authorize the Social Sec…" at bounding box center [458, 186] width 916 height 373
click at [542, 261] on button "Authorize and Continue" at bounding box center [457, 281] width 859 height 40
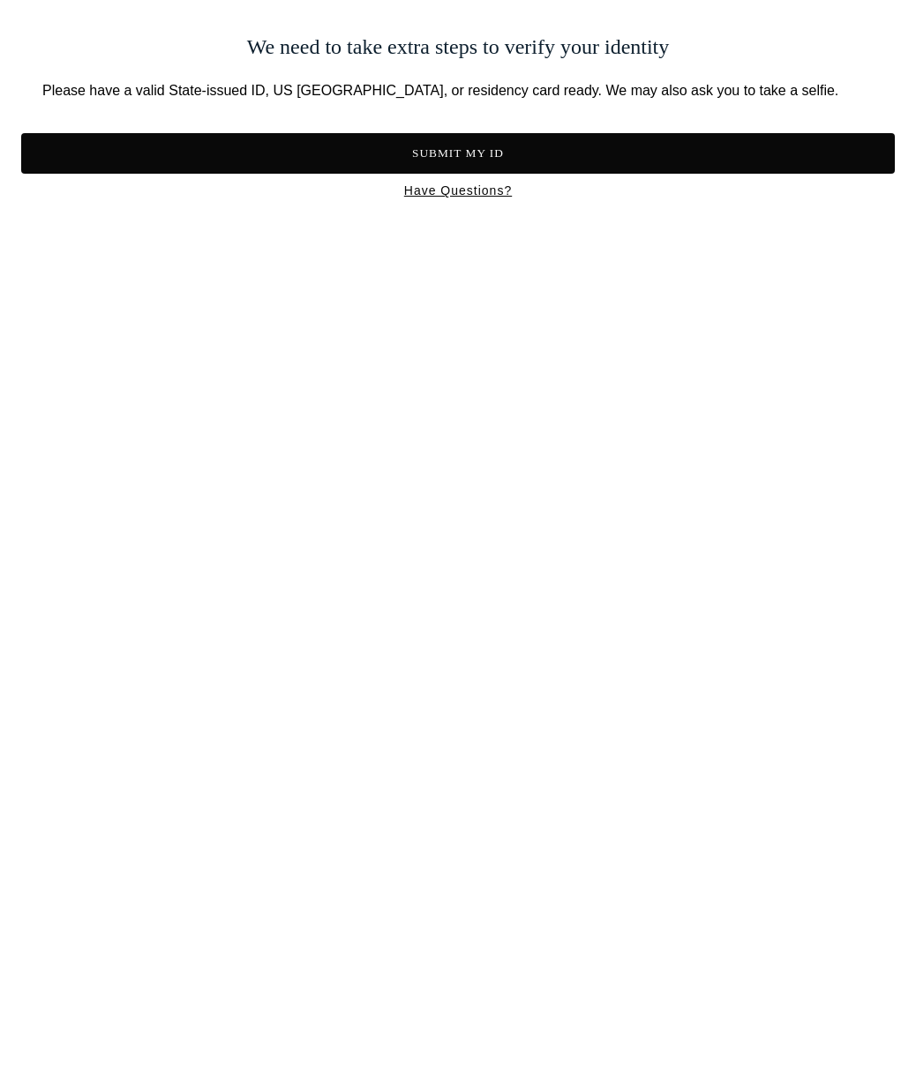
click at [625, 160] on button "Submit My ID" at bounding box center [457, 153] width 873 height 41
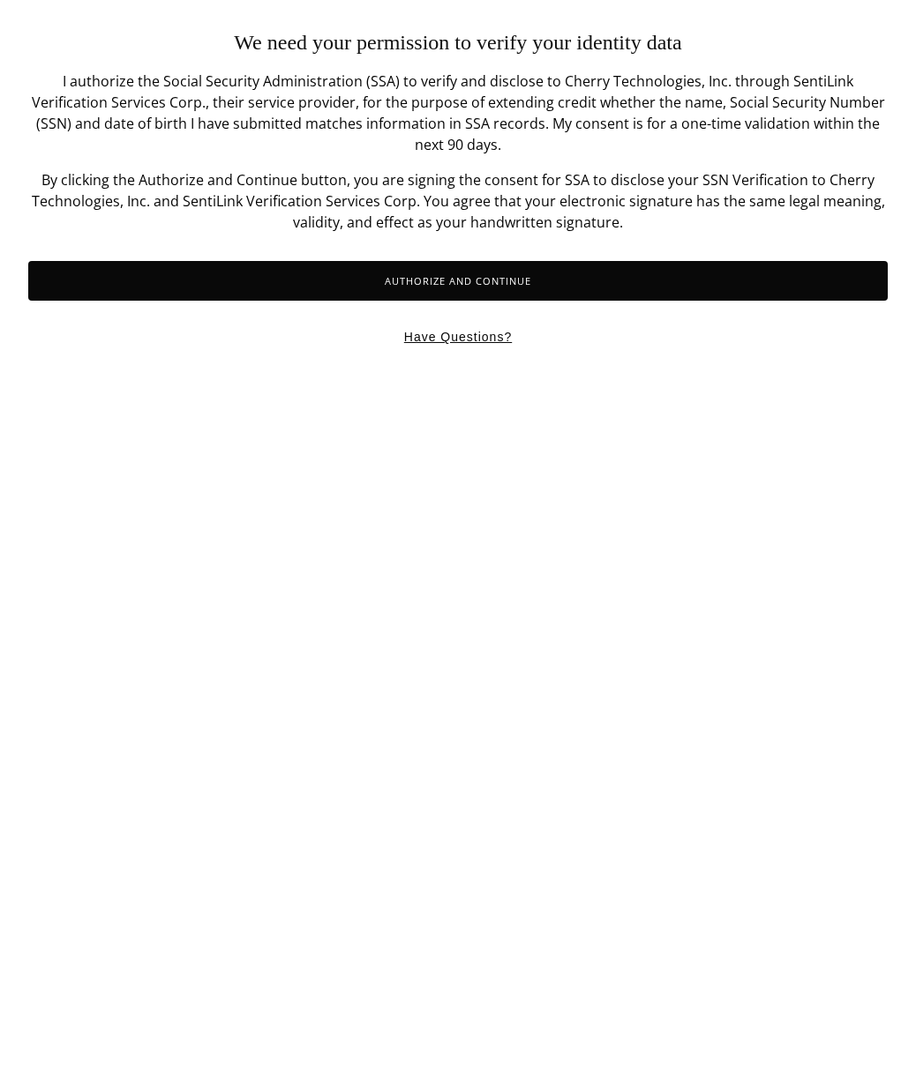
click at [623, 266] on button "Authorize and Continue" at bounding box center [457, 281] width 859 height 40
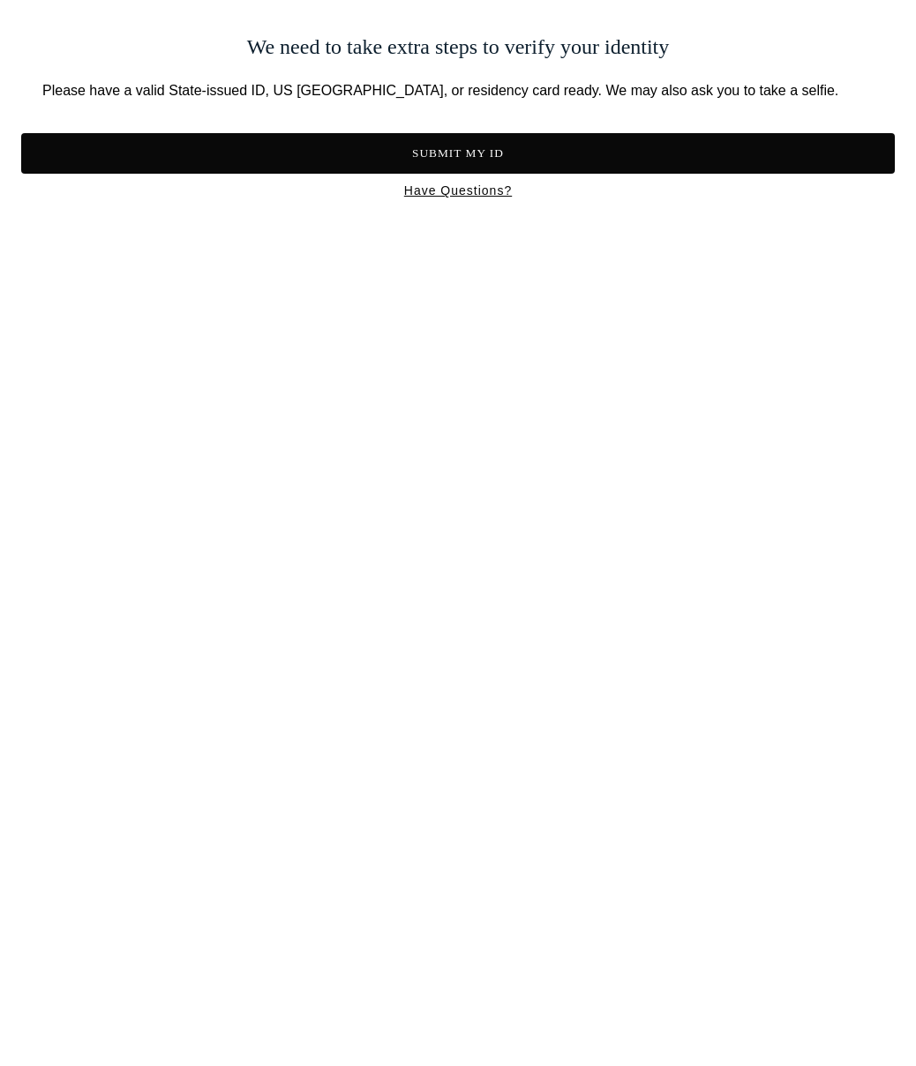
click at [511, 149] on button "Submit My ID" at bounding box center [457, 153] width 873 height 41
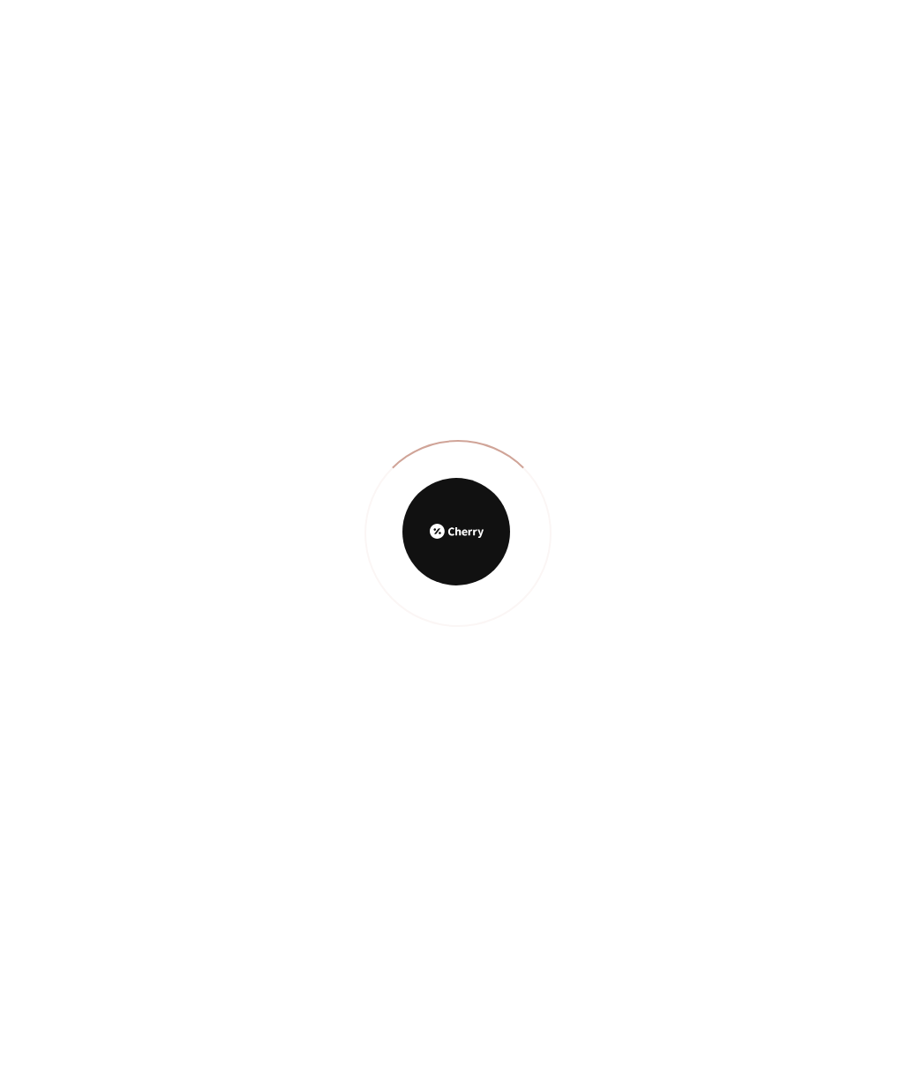
click at [914, 462] on div at bounding box center [458, 533] width 916 height 1066
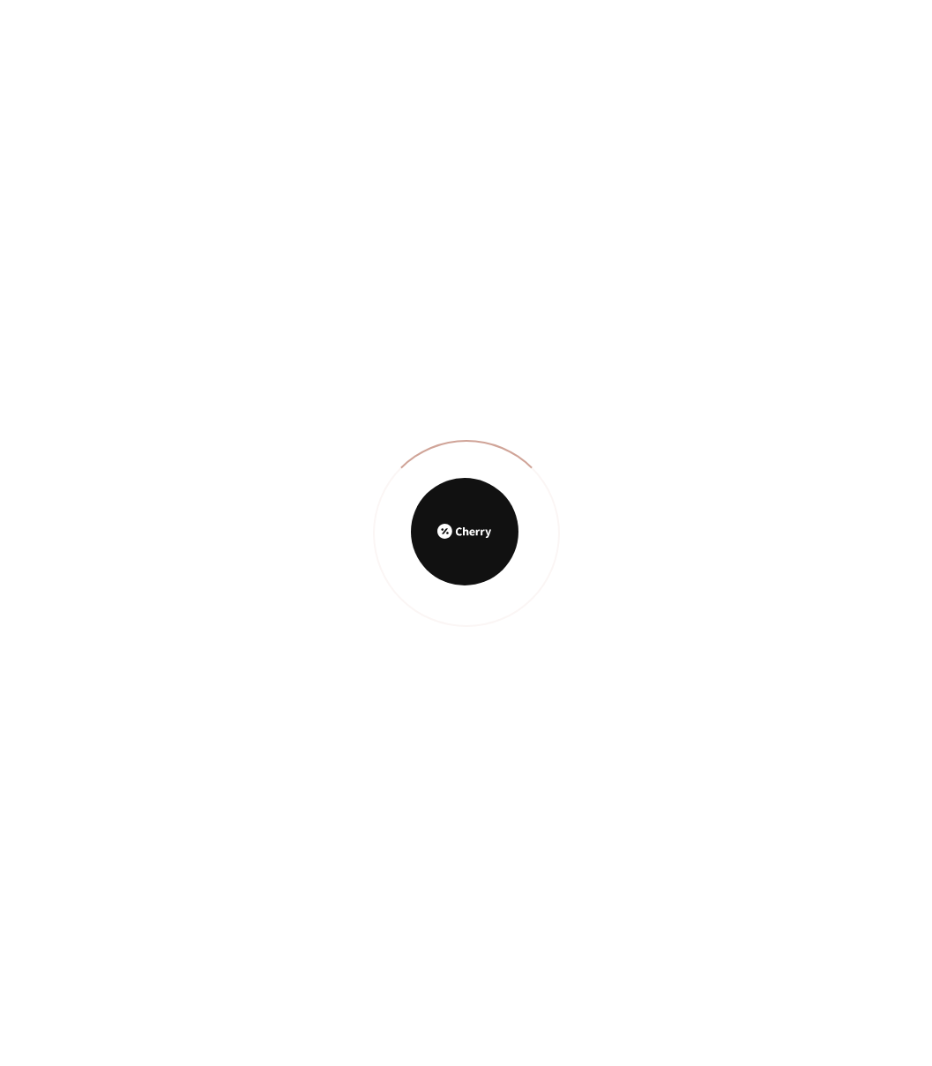
click at [740, 306] on div at bounding box center [466, 533] width 932 height 1066
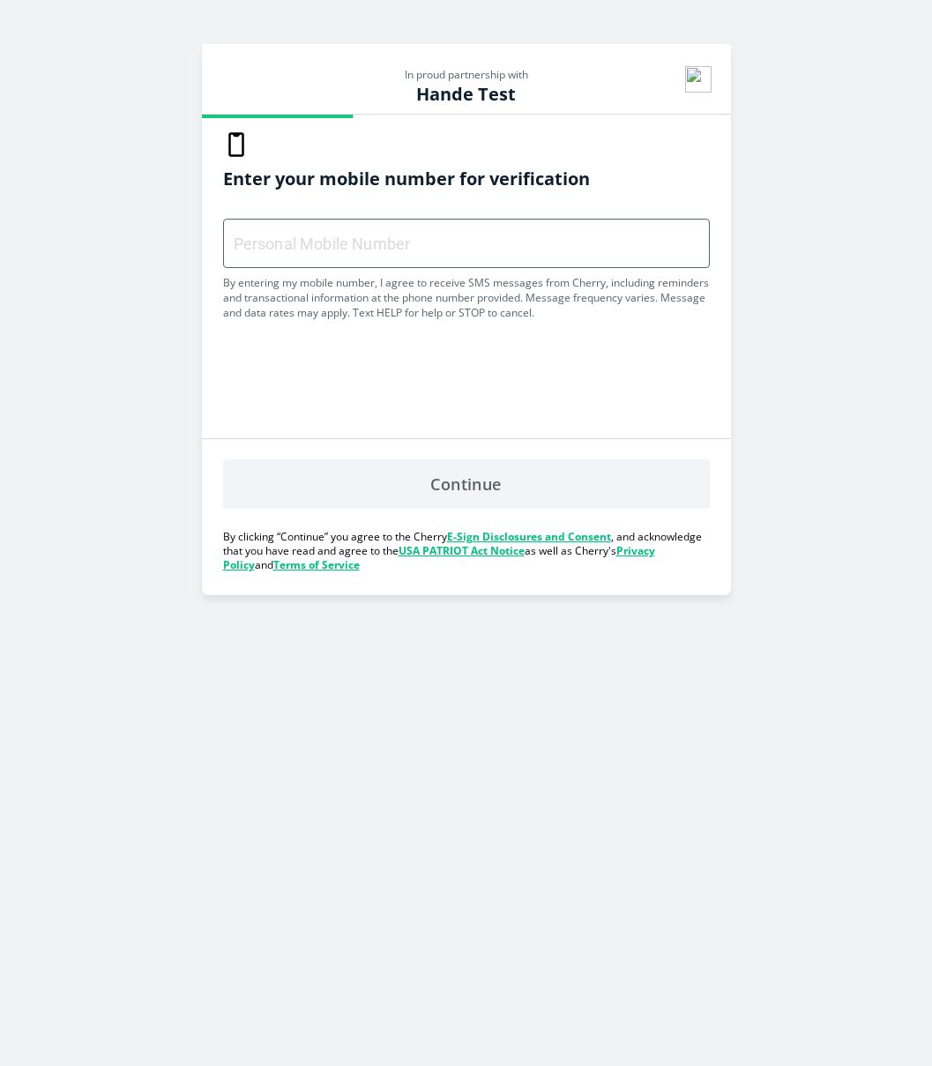
click at [342, 273] on form "Personal Mobile Number By entering my mobile number, I agree to receive SMS mes…" at bounding box center [466, 273] width 487 height 108
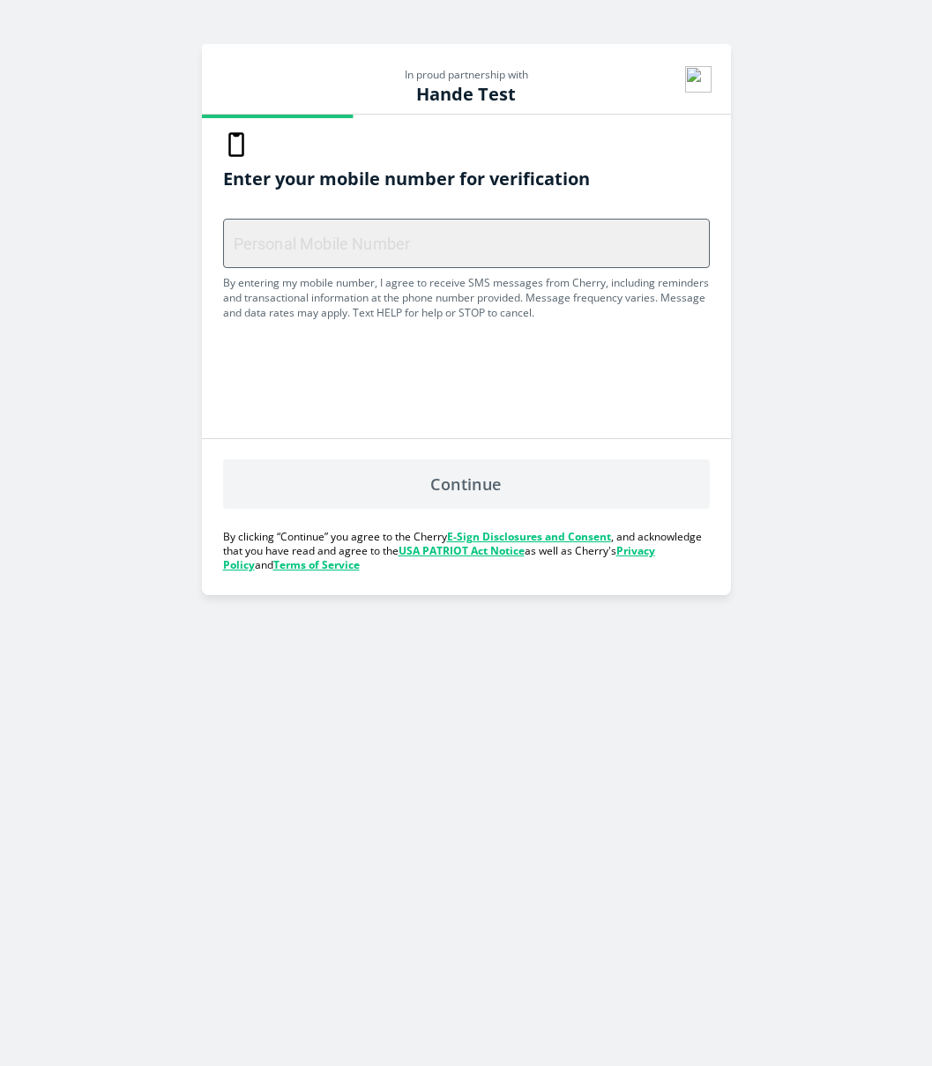
click at [343, 258] on input "Personal Mobile Number" at bounding box center [466, 244] width 485 height 52
paste input "(678) 976-9679"
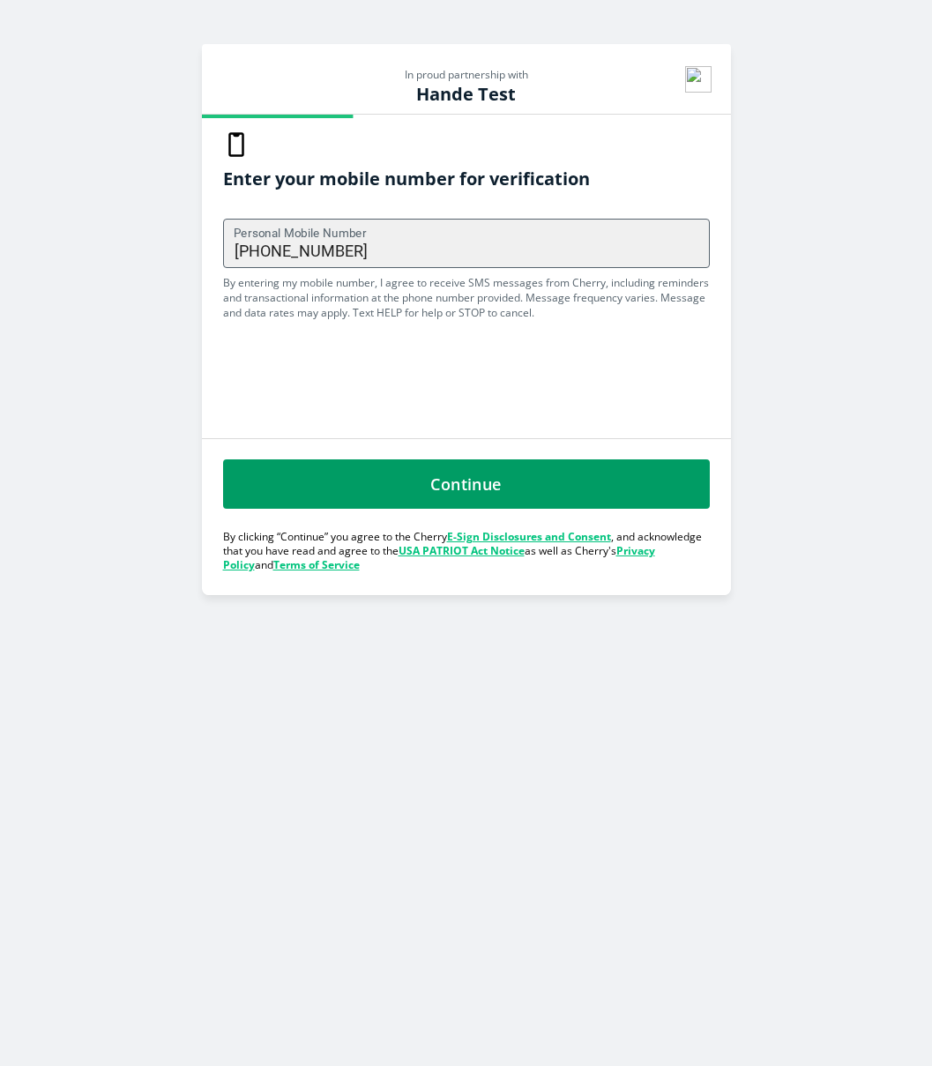
type input "(678) 976-9679"
click at [336, 482] on button "Continue" at bounding box center [466, 484] width 487 height 49
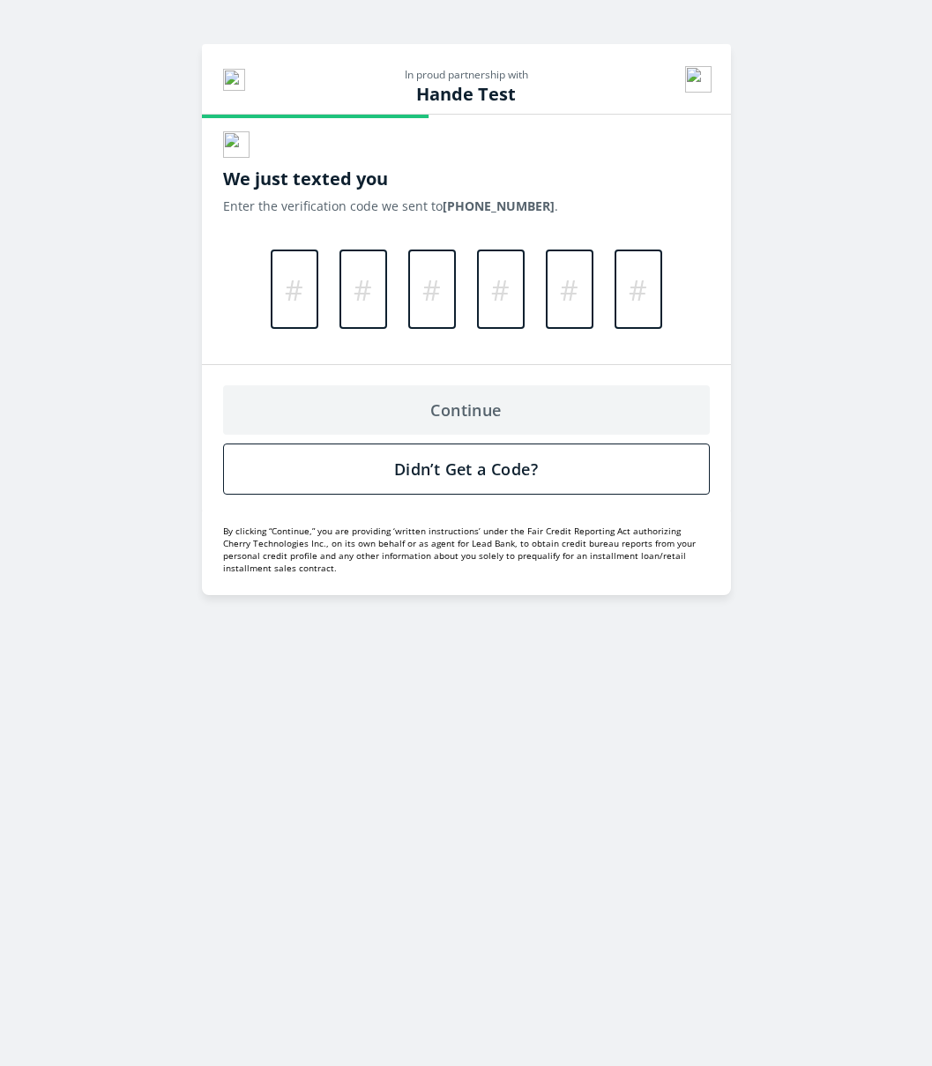
click at [302, 303] on input "Please enter verification code. Digit 1" at bounding box center [295, 289] width 48 height 79
type input "1"
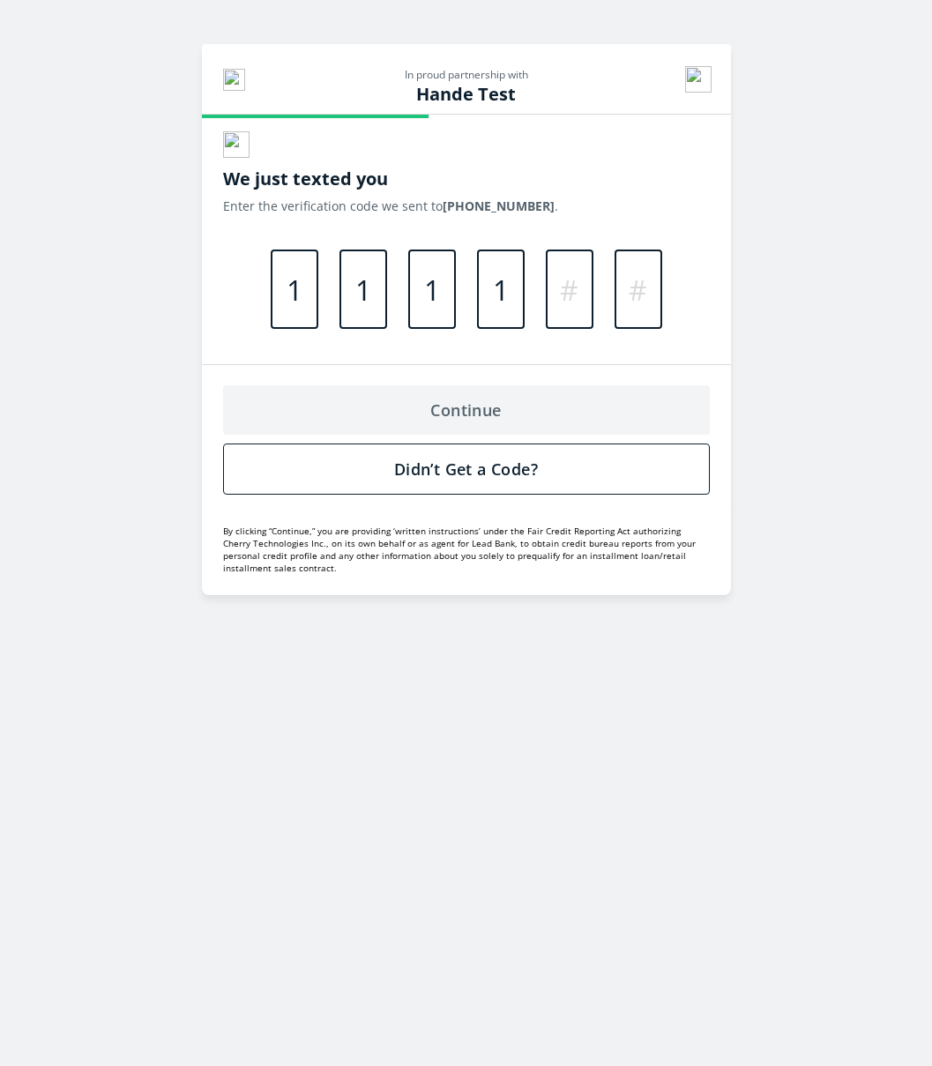
type input "1"
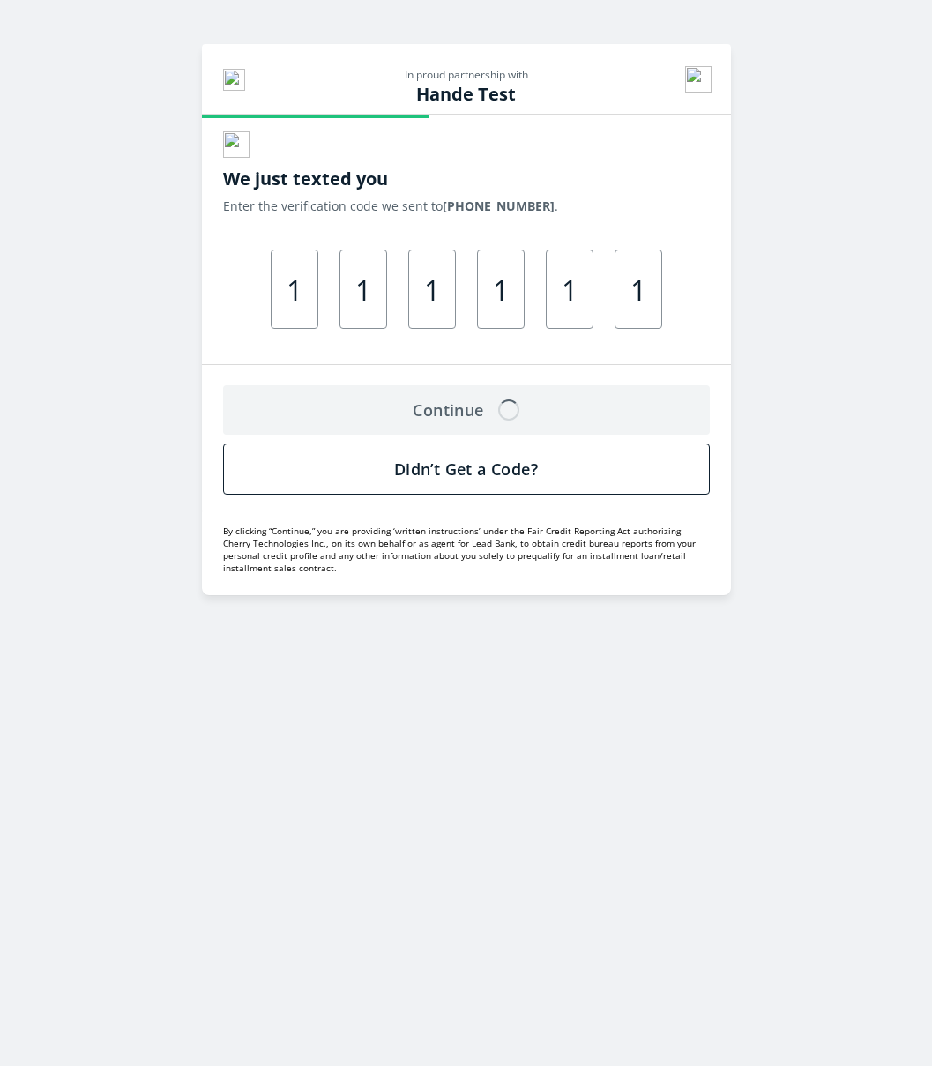
click at [541, 162] on div "We just texted you Enter the verification code we sent to (678) 976-9679 . 1 1 …" at bounding box center [466, 247] width 529 height 233
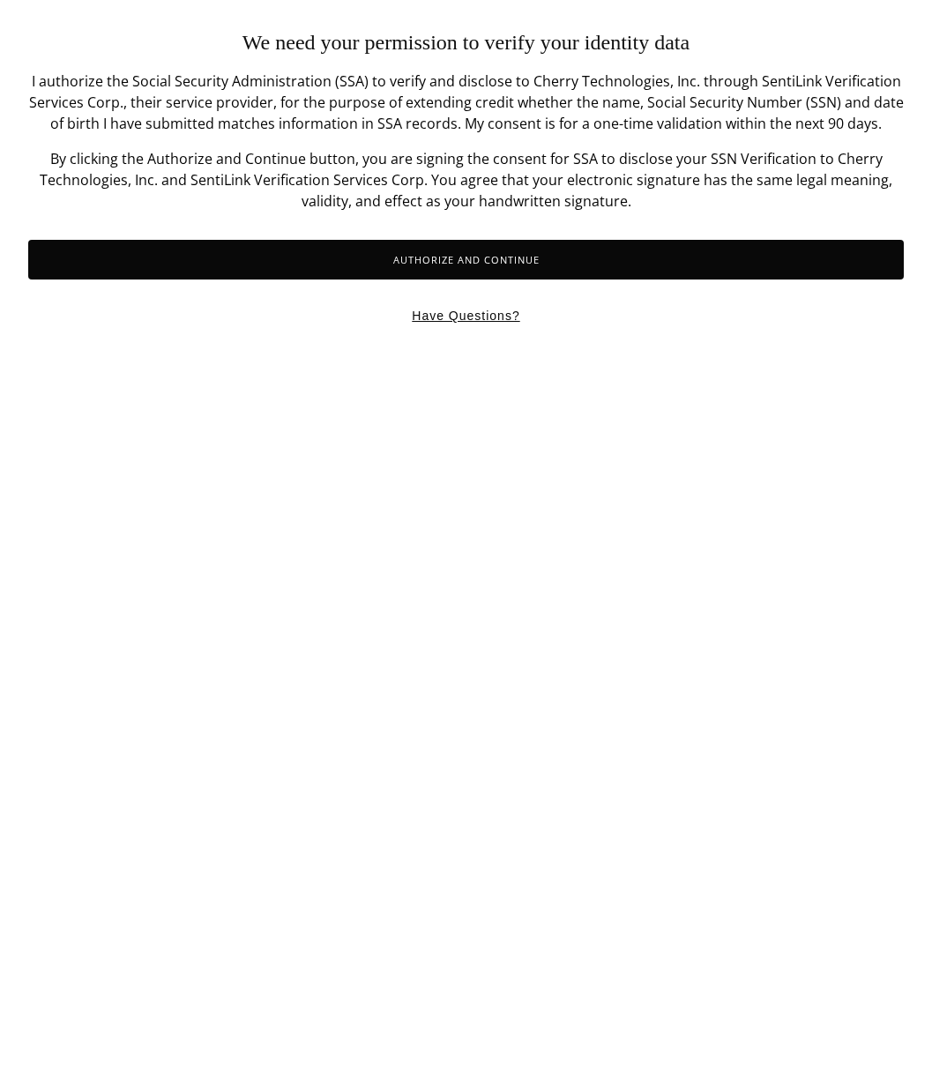
click at [438, 266] on button "Authorize and Continue" at bounding box center [466, 260] width 876 height 40
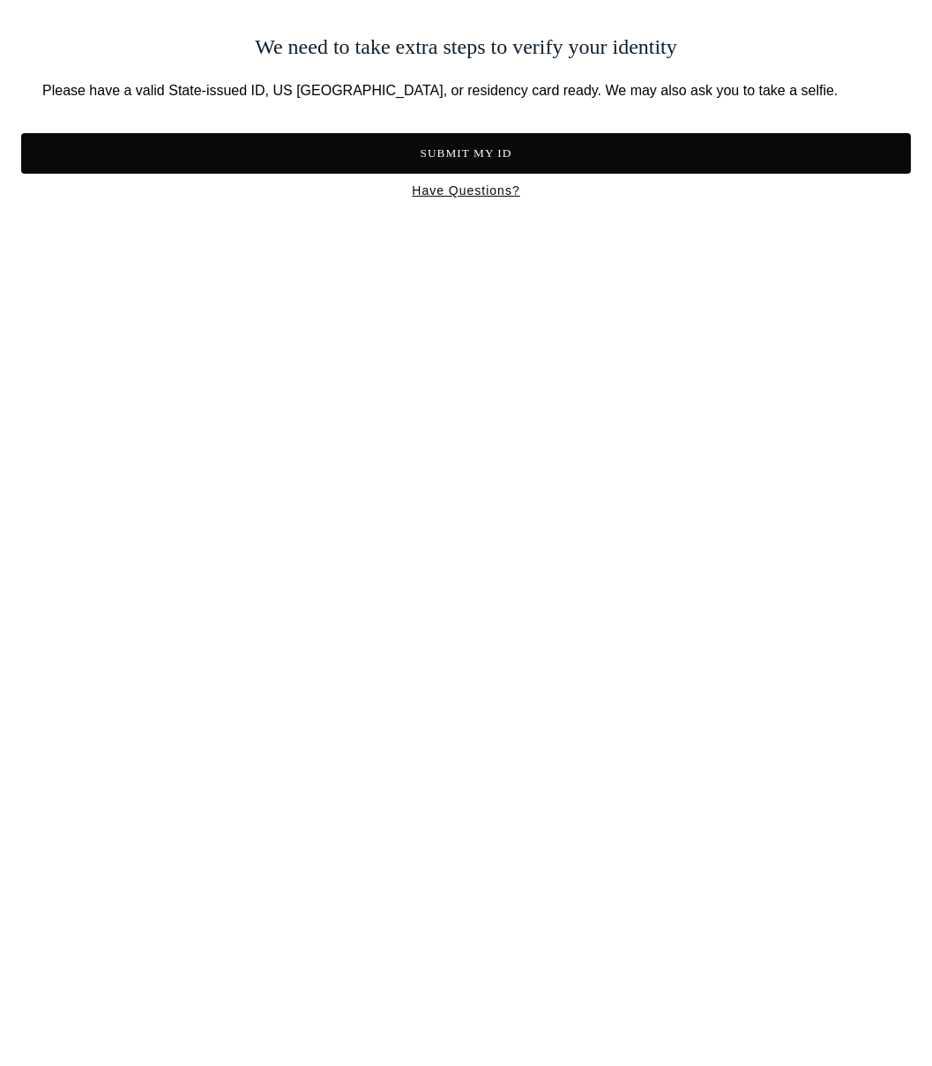
click at [472, 150] on button "Submit My ID" at bounding box center [466, 153] width 890 height 41
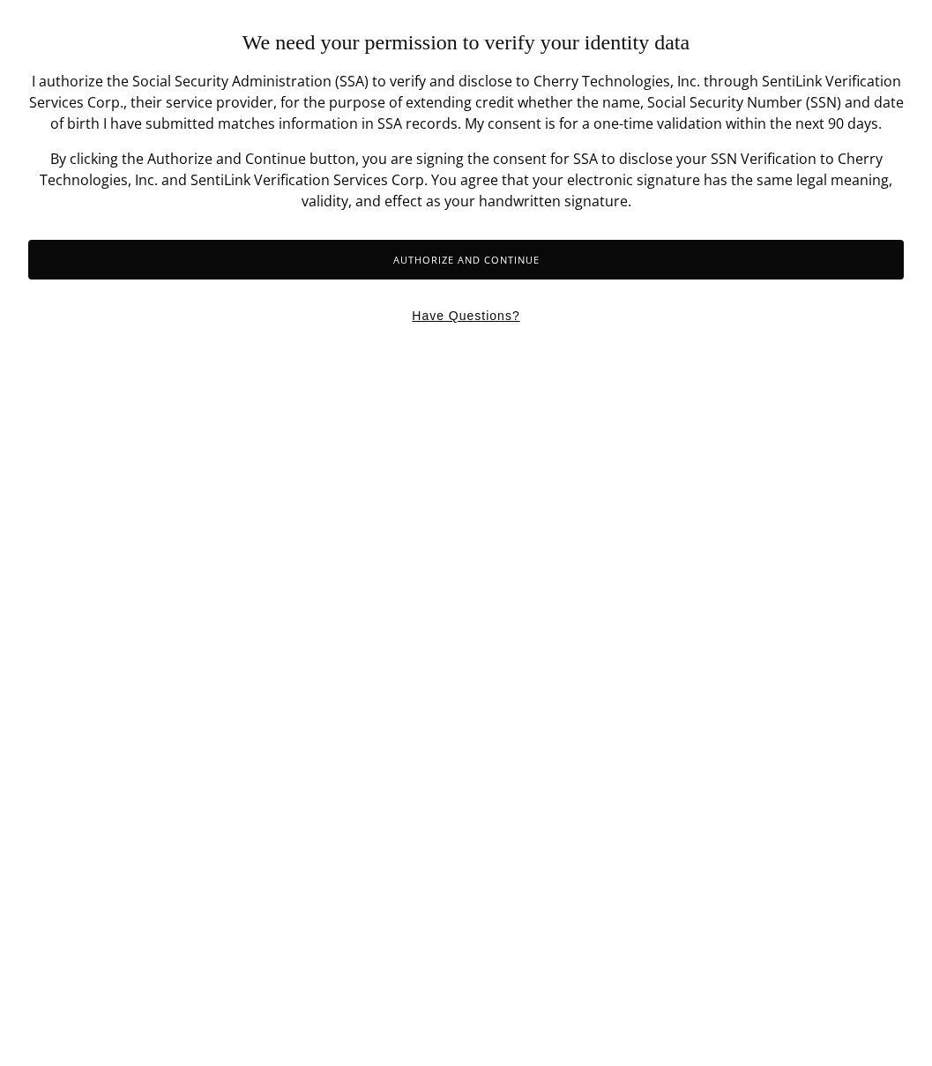
click at [521, 269] on button "Authorize and Continue" at bounding box center [466, 260] width 876 height 40
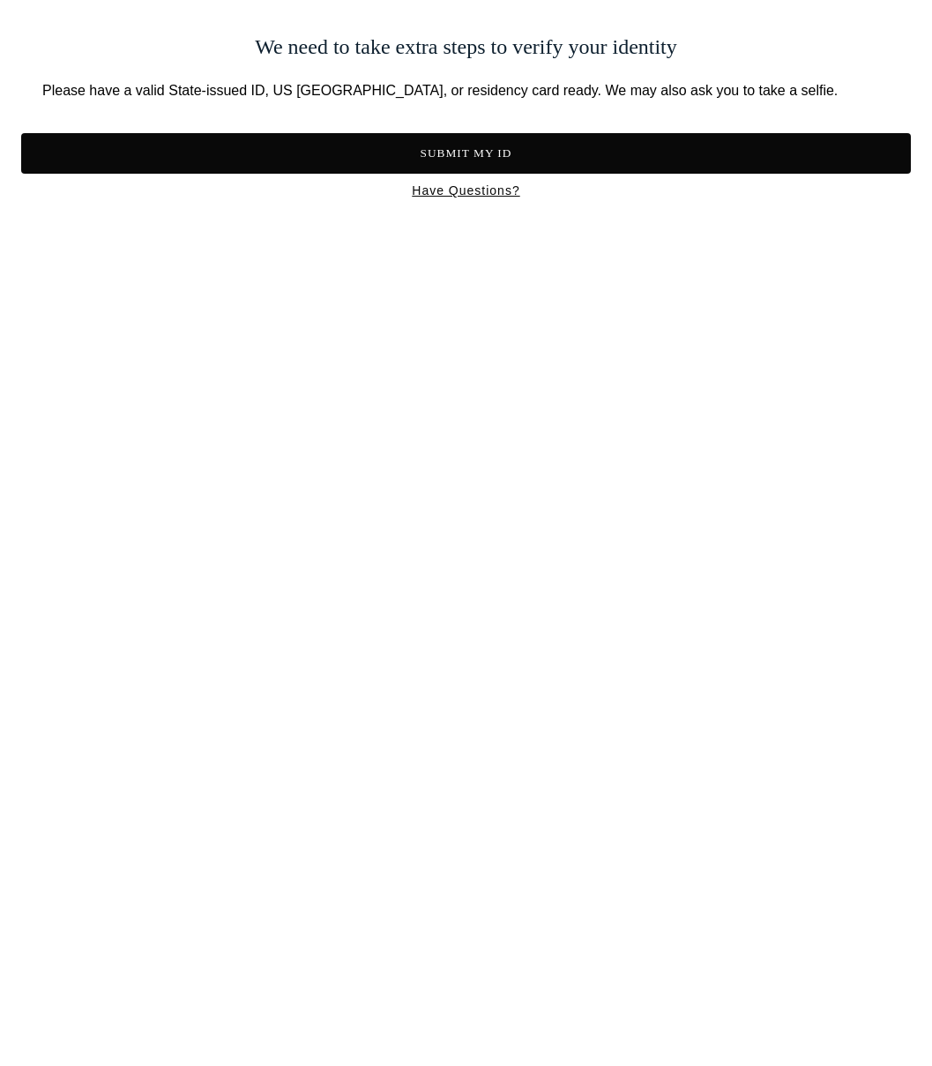
click at [540, 154] on button "Submit My ID" at bounding box center [466, 153] width 890 height 41
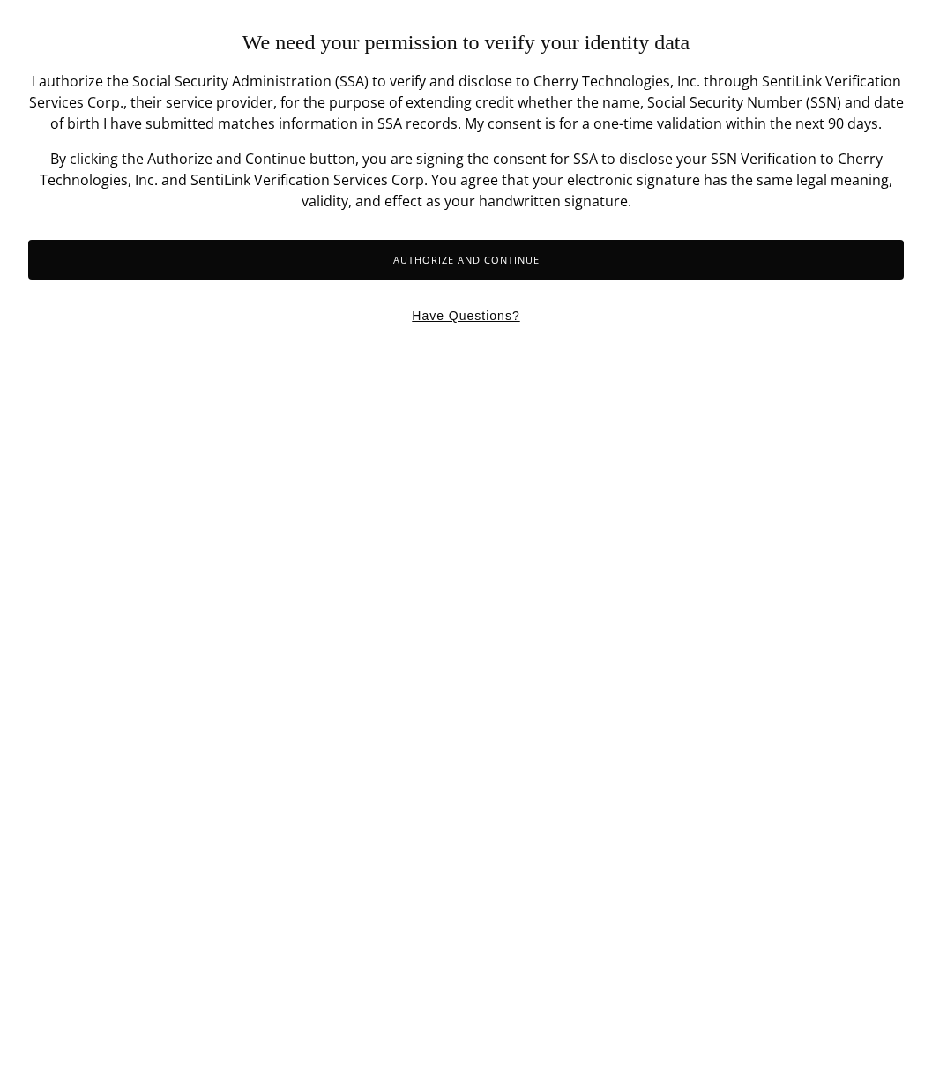
click at [498, 254] on button "Authorize and Continue" at bounding box center [466, 260] width 876 height 40
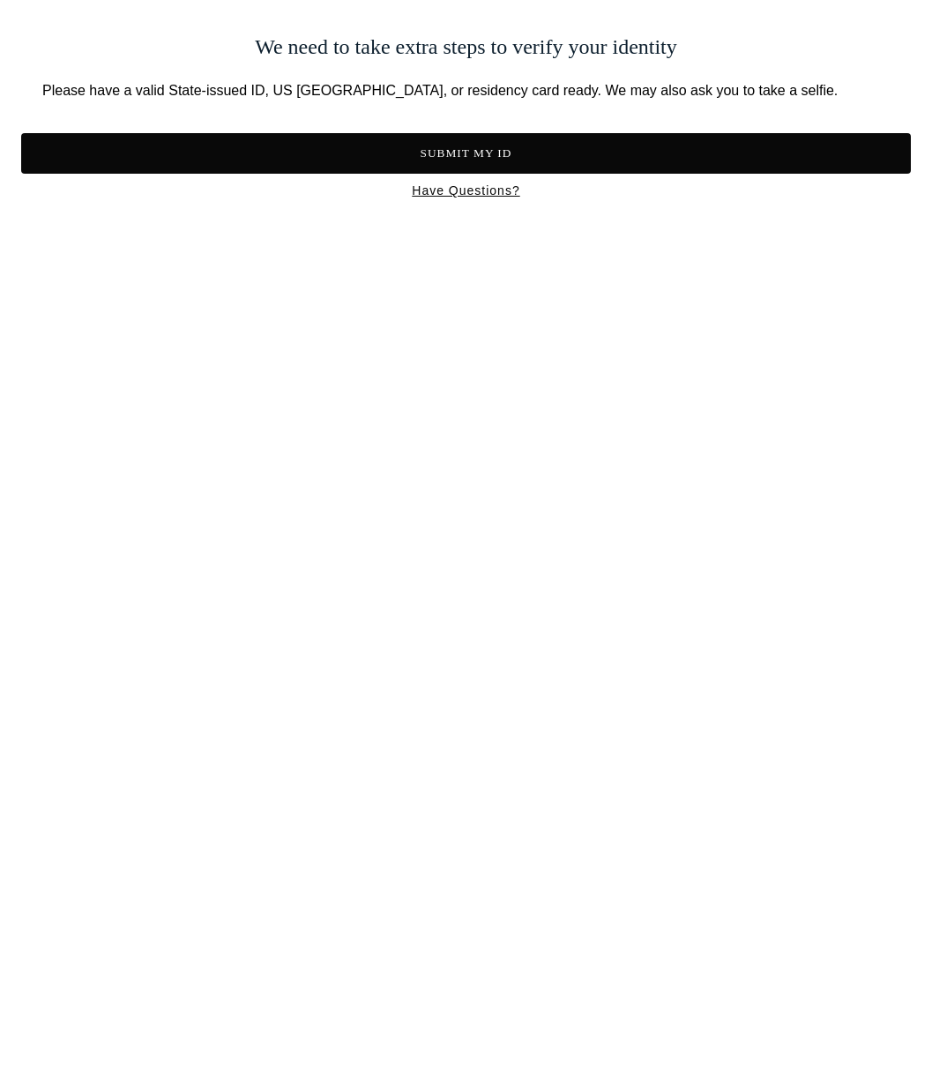
click at [499, 152] on button "Submit My ID" at bounding box center [466, 153] width 890 height 41
